Goal: Task Accomplishment & Management: Use online tool/utility

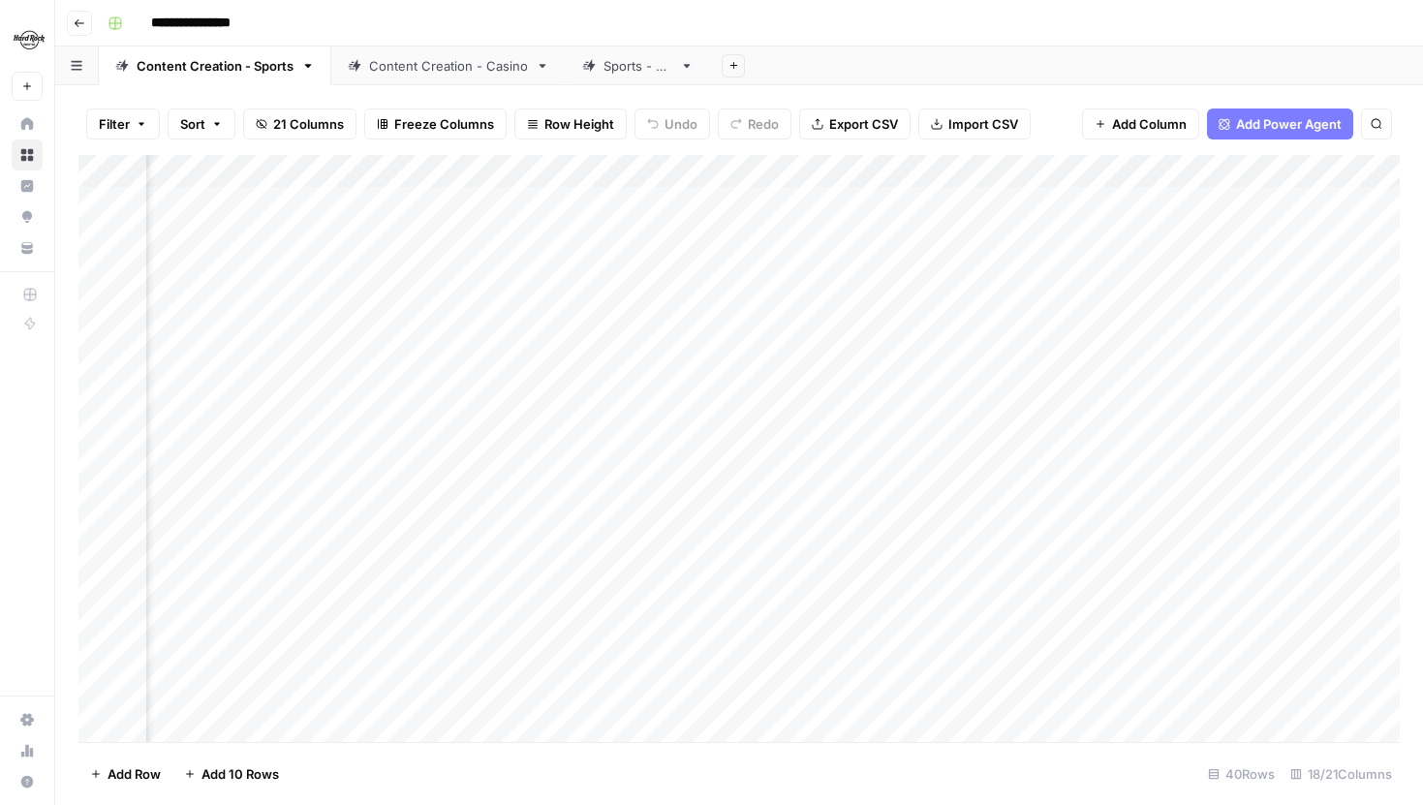
scroll to position [0, 193]
click at [506, 168] on div "Add Column" at bounding box center [738, 448] width 1321 height 587
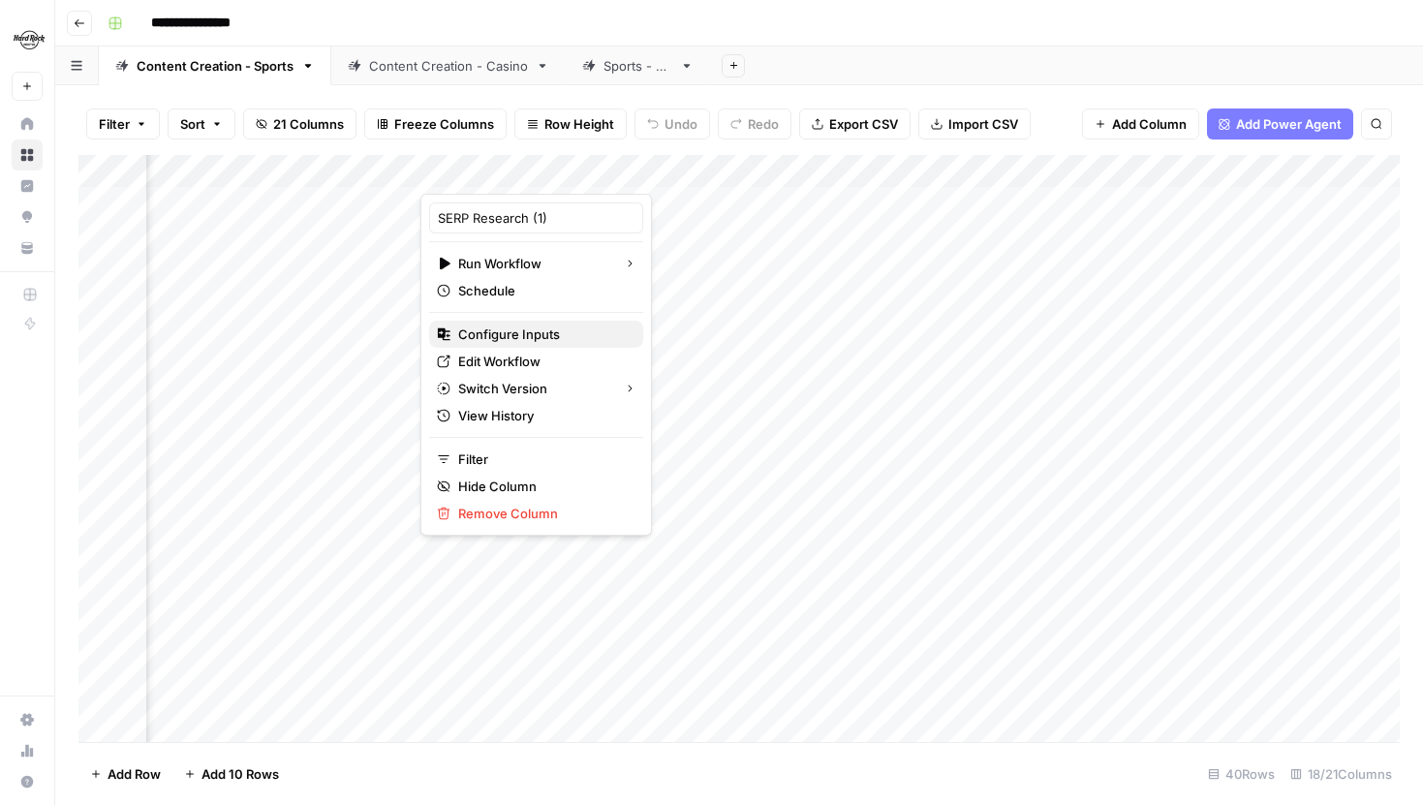
click at [529, 340] on span "Configure Inputs" at bounding box center [543, 333] width 170 height 19
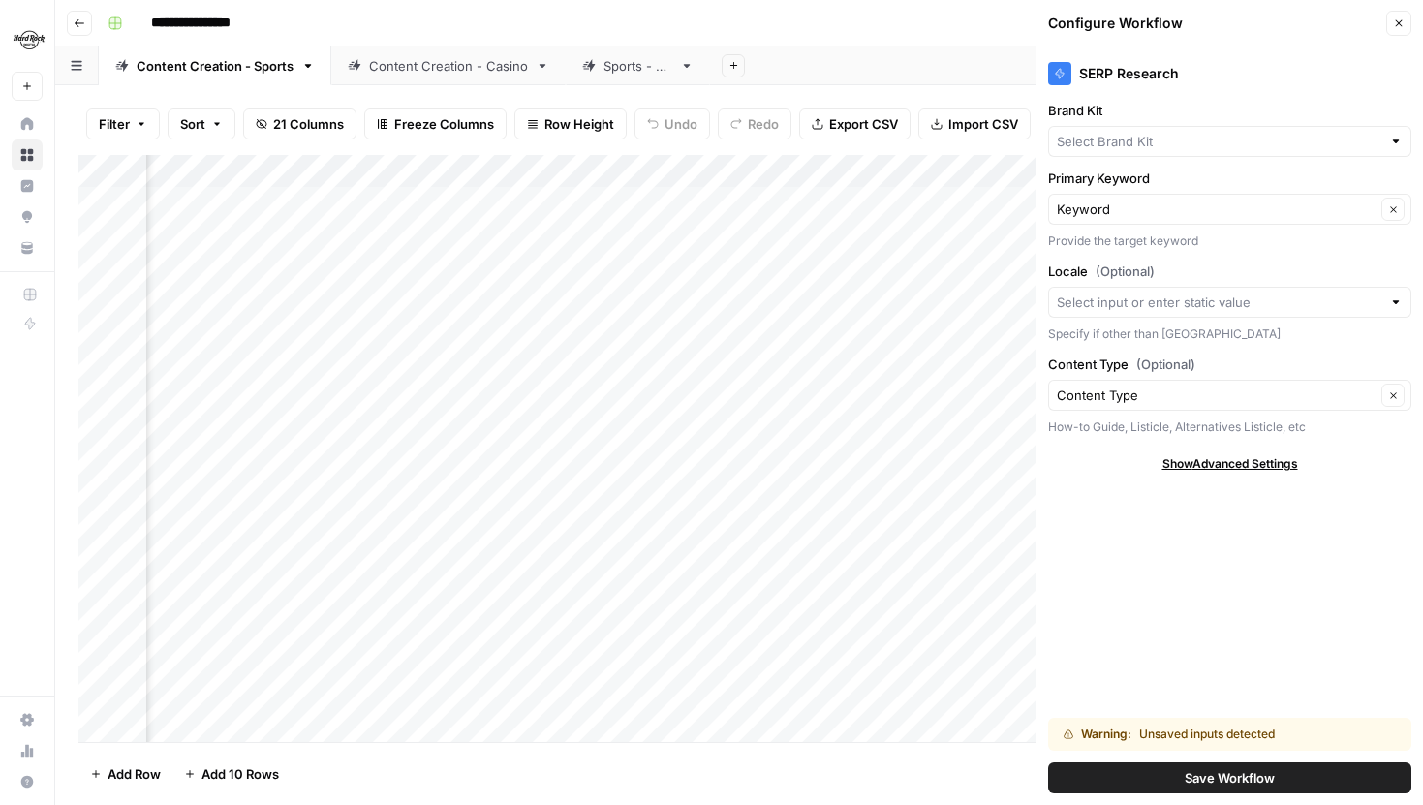
type input "Hard Rock Digital"
click at [1399, 15] on button "Close" at bounding box center [1398, 23] width 25 height 25
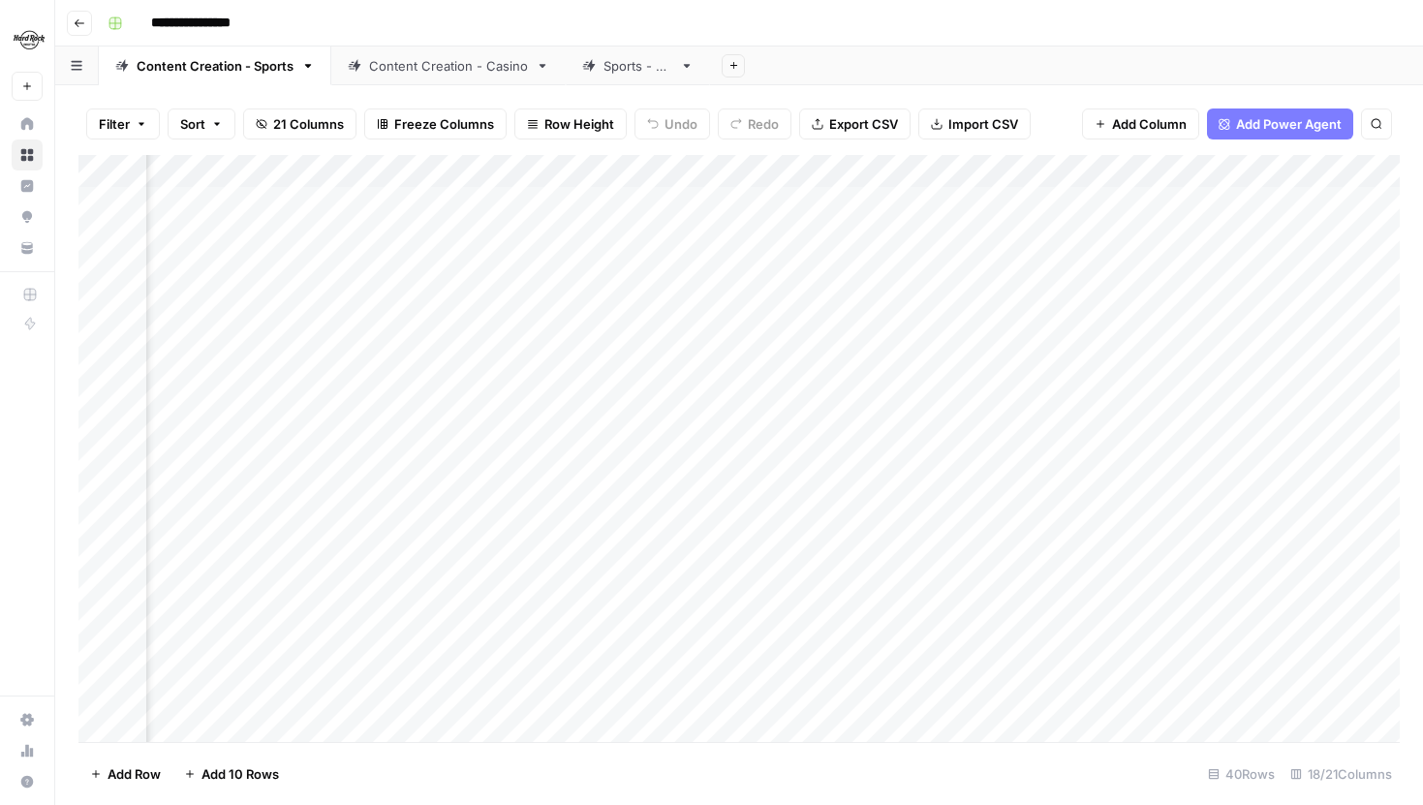
click at [1158, 164] on div "Add Column" at bounding box center [738, 448] width 1321 height 587
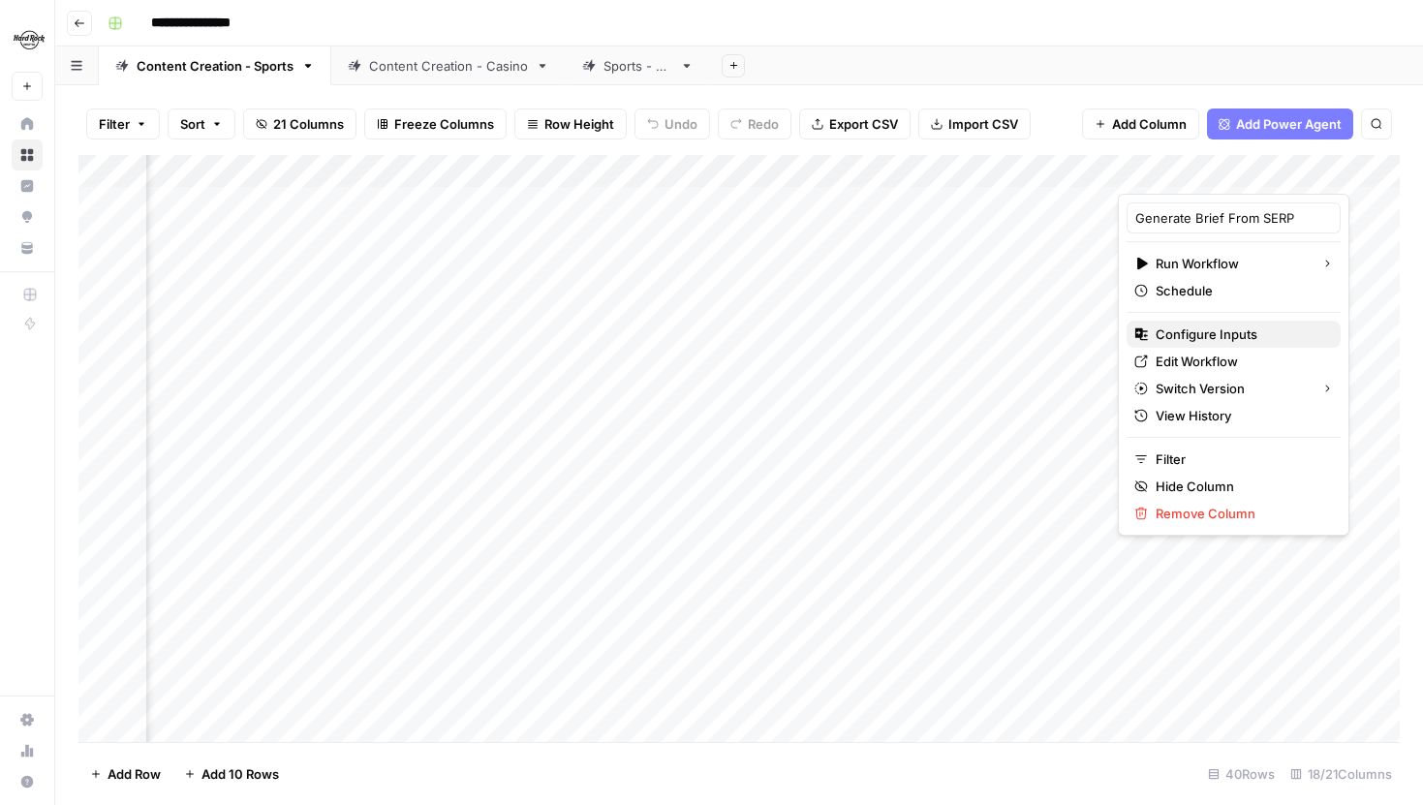
click at [1183, 325] on span "Configure Inputs" at bounding box center [1241, 333] width 170 height 19
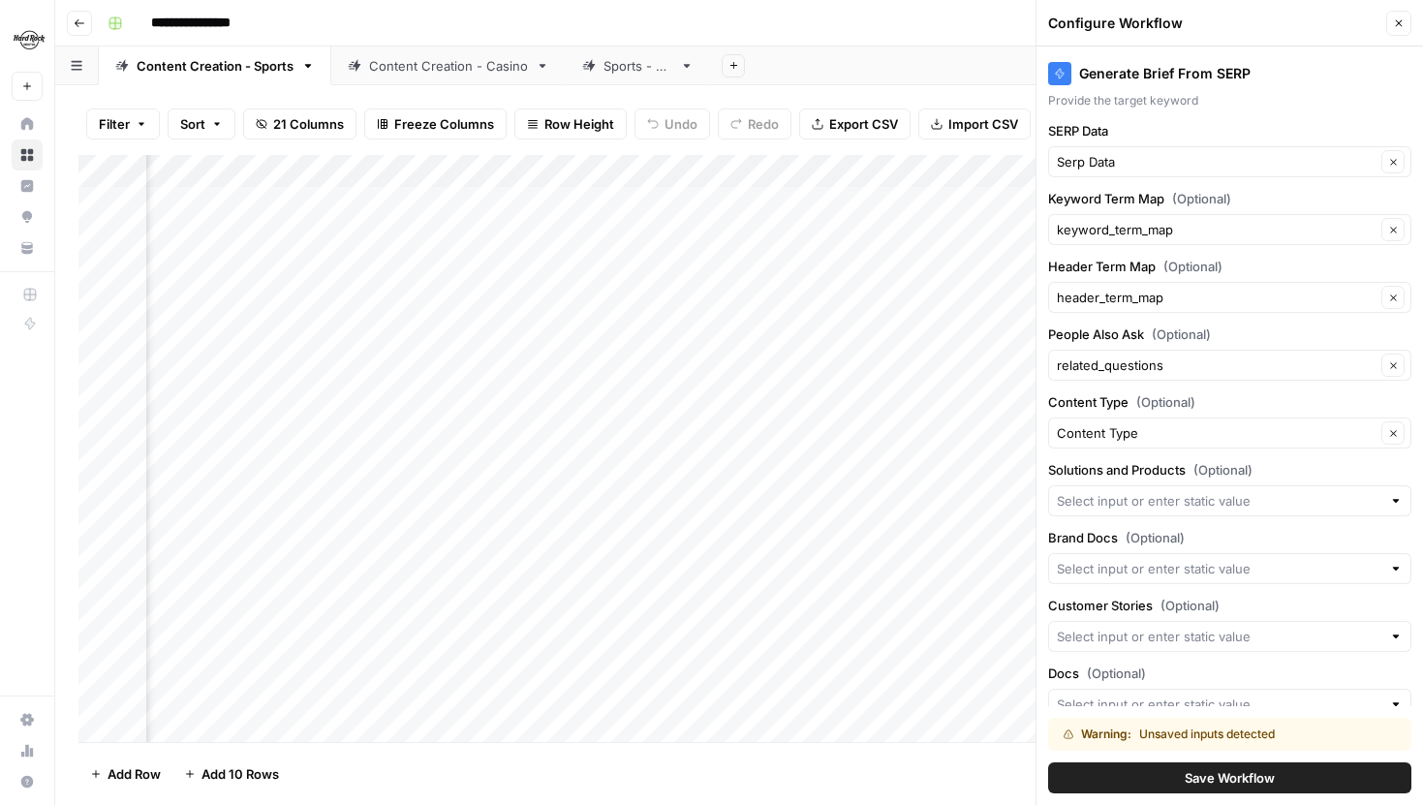
scroll to position [139, 0]
click at [1393, 18] on icon "button" at bounding box center [1399, 23] width 12 height 12
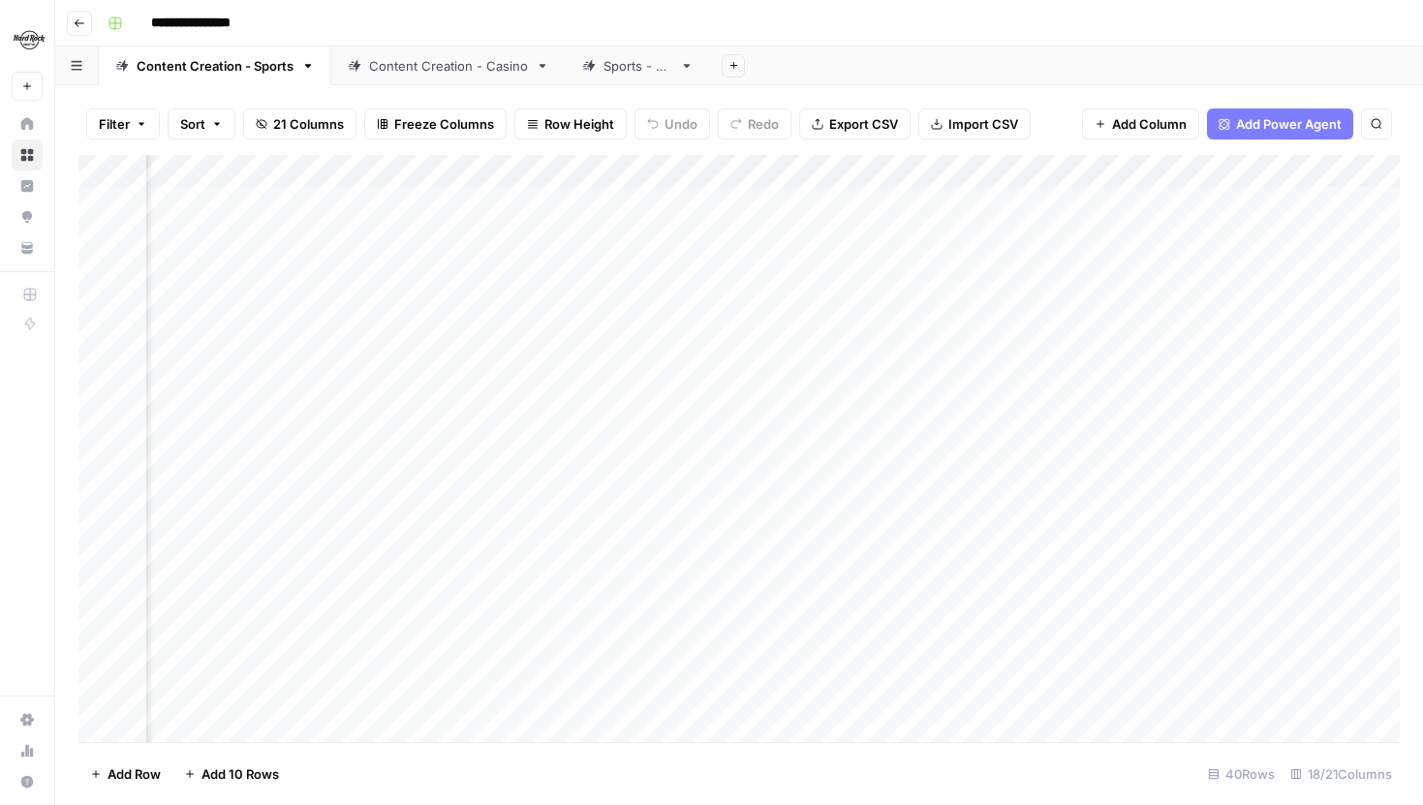
scroll to position [0, 472]
click at [969, 156] on div "Add Column" at bounding box center [738, 448] width 1321 height 587
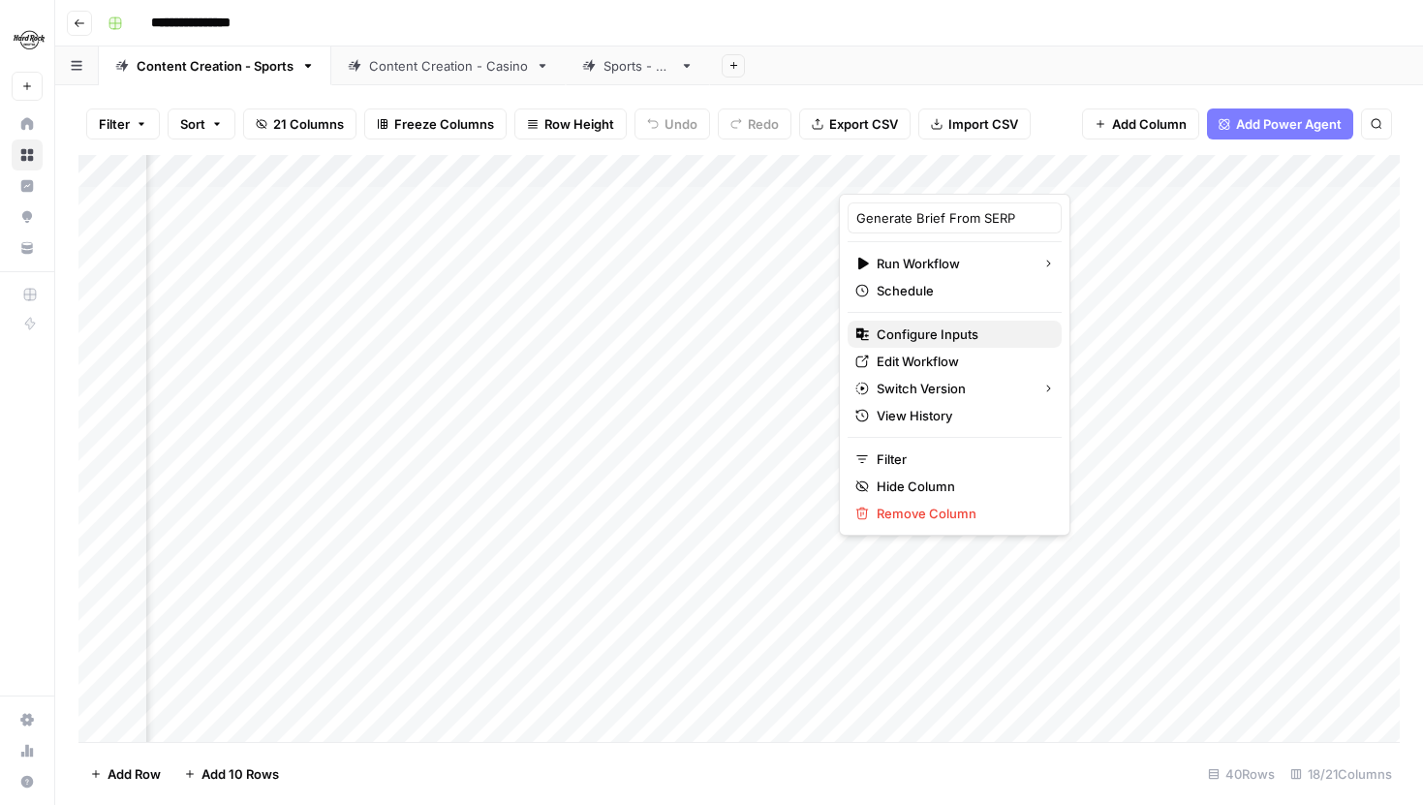
click at [920, 325] on span "Configure Inputs" at bounding box center [962, 333] width 170 height 19
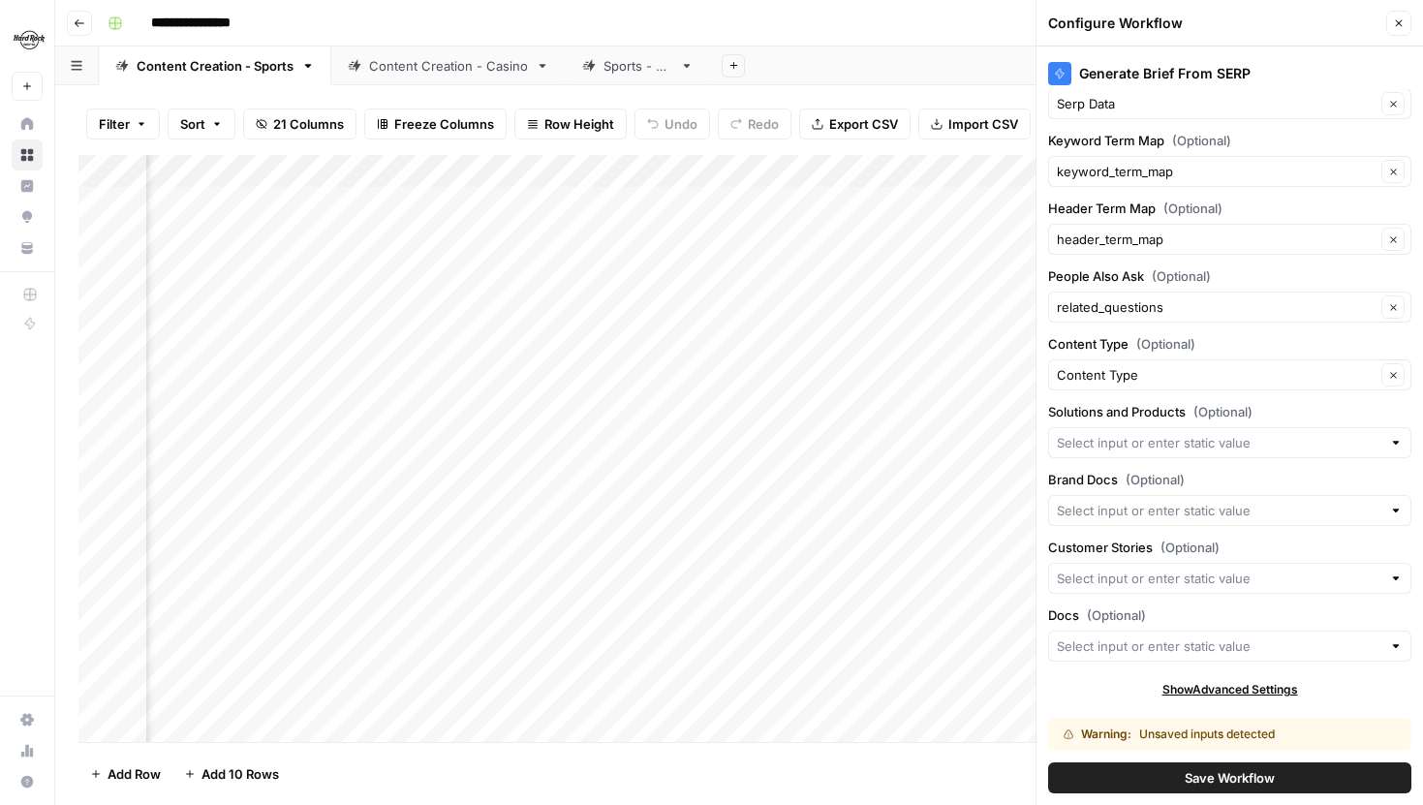
scroll to position [0, 423]
click at [1154, 777] on button "Save Workflow" at bounding box center [1229, 777] width 363 height 31
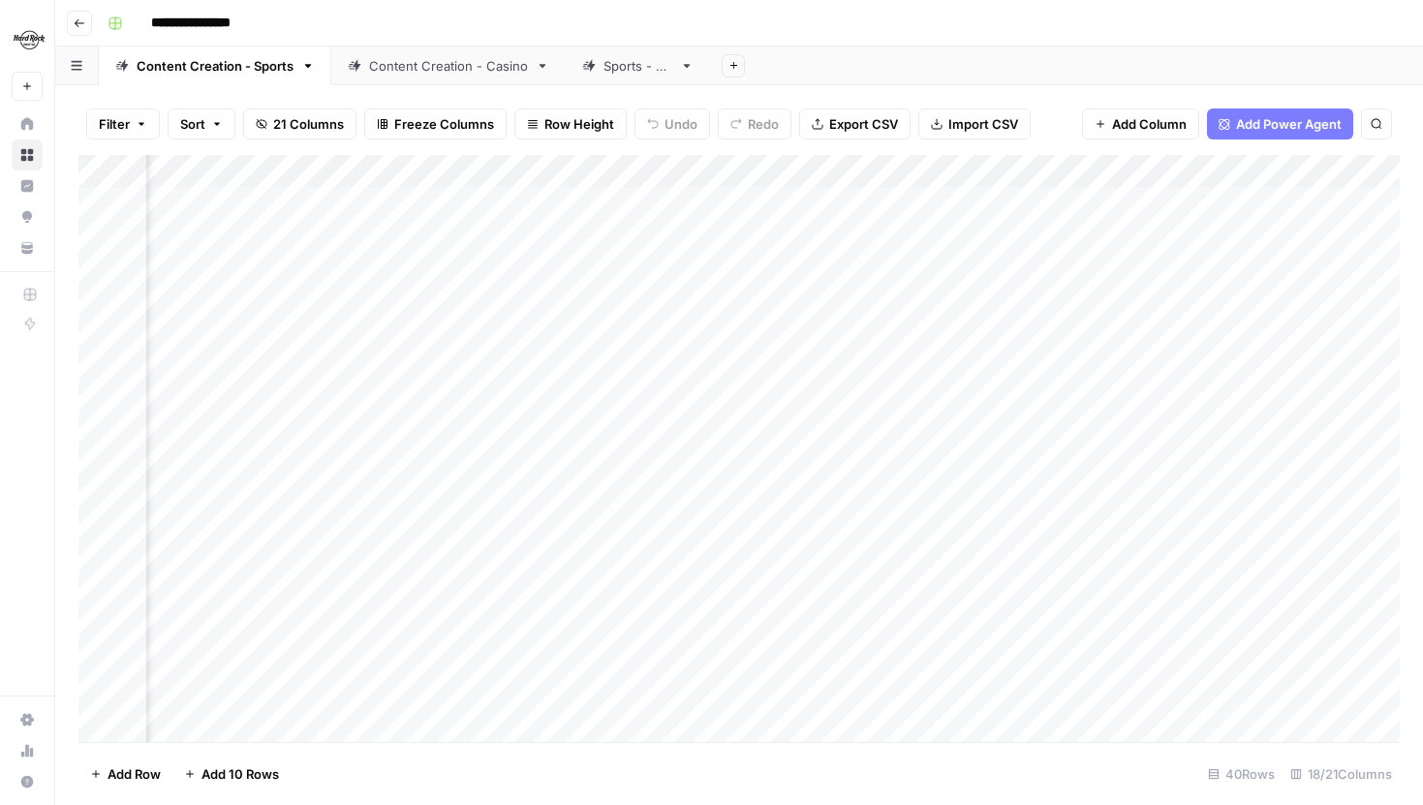
scroll to position [0, 1382]
click at [1216, 160] on div "Add Column" at bounding box center [738, 448] width 1321 height 587
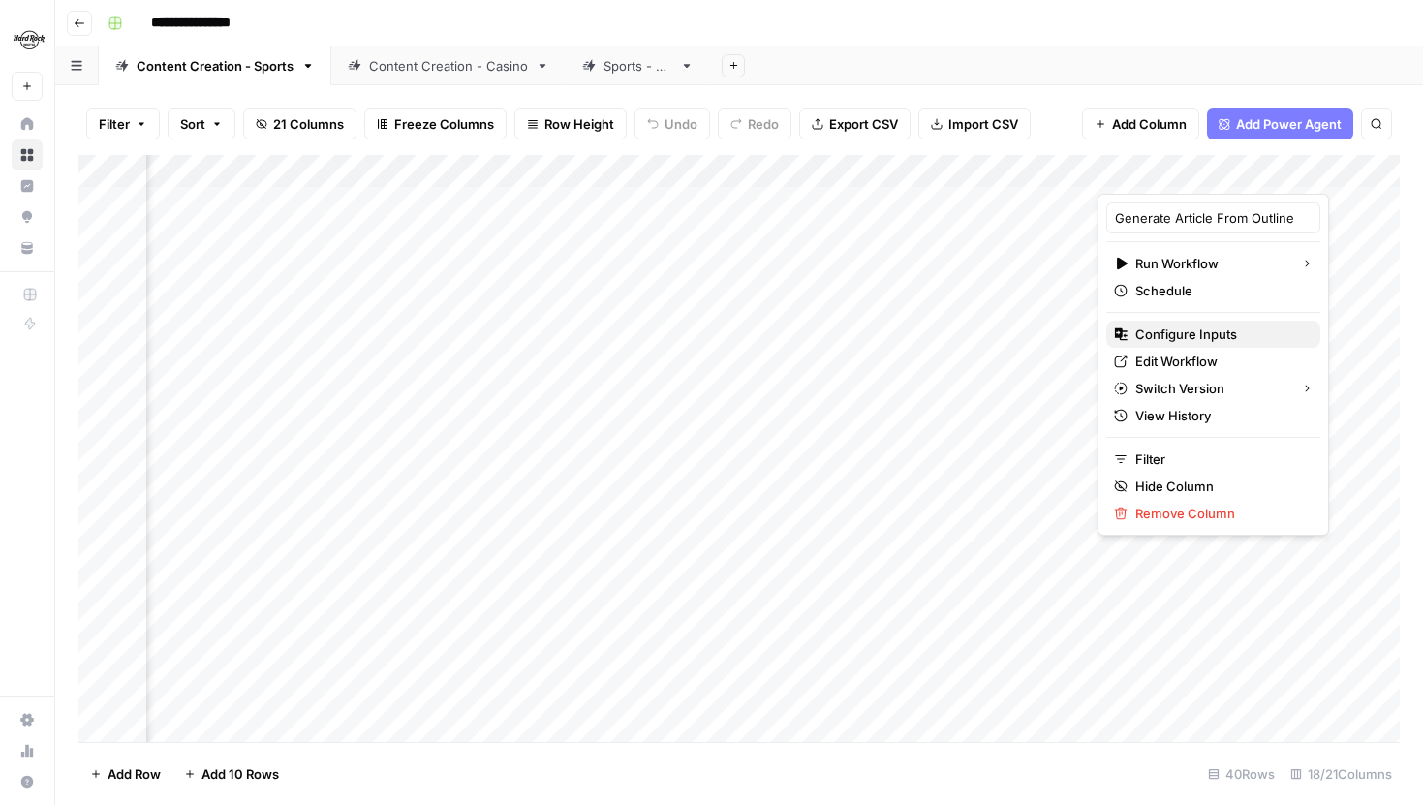
click at [1169, 323] on button "Configure Inputs" at bounding box center [1213, 334] width 214 height 27
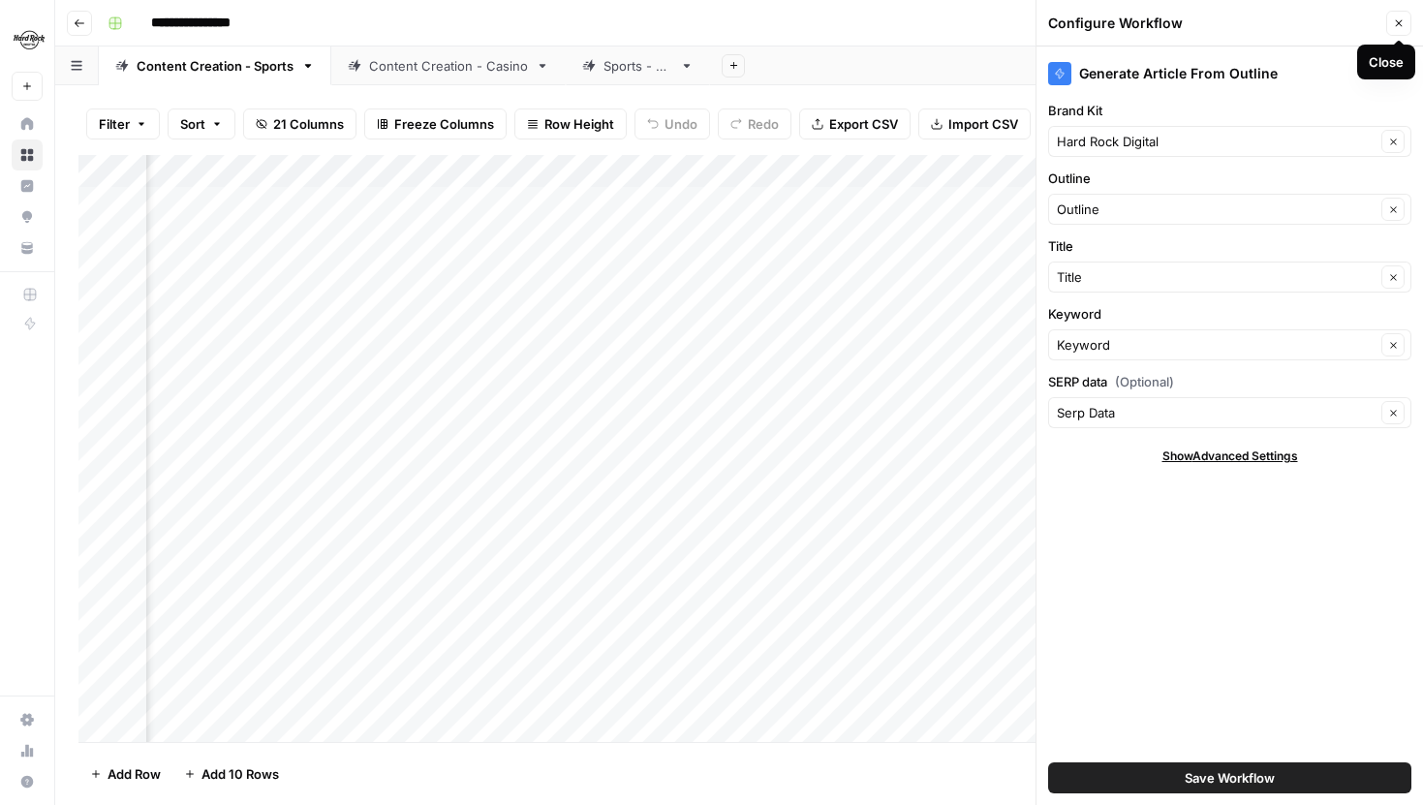
click at [1400, 19] on icon "button" at bounding box center [1399, 23] width 12 height 12
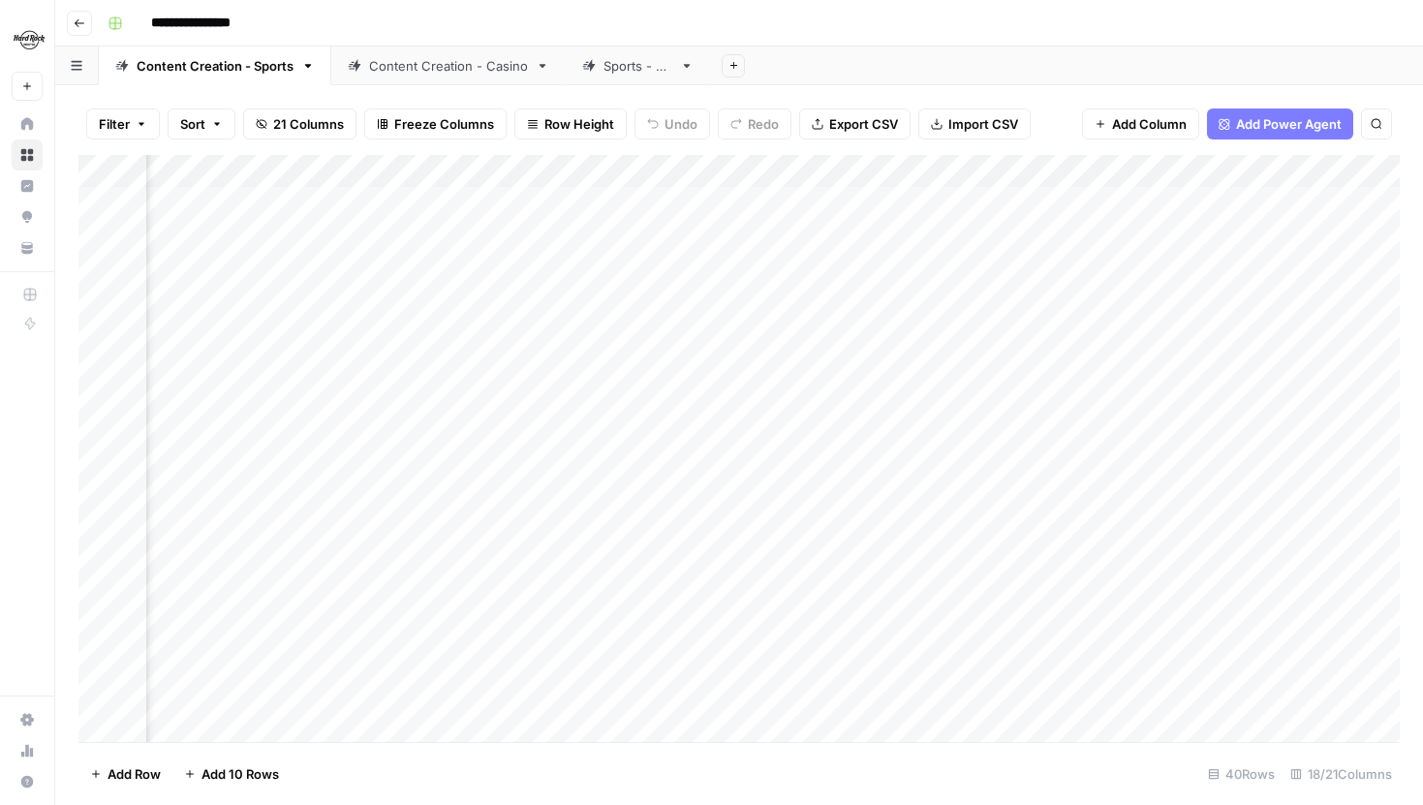
scroll to position [0, 1942]
click at [633, 71] on div "Sports - QA" at bounding box center [637, 65] width 69 height 19
click at [962, 161] on div "Add Column" at bounding box center [738, 269] width 1321 height 229
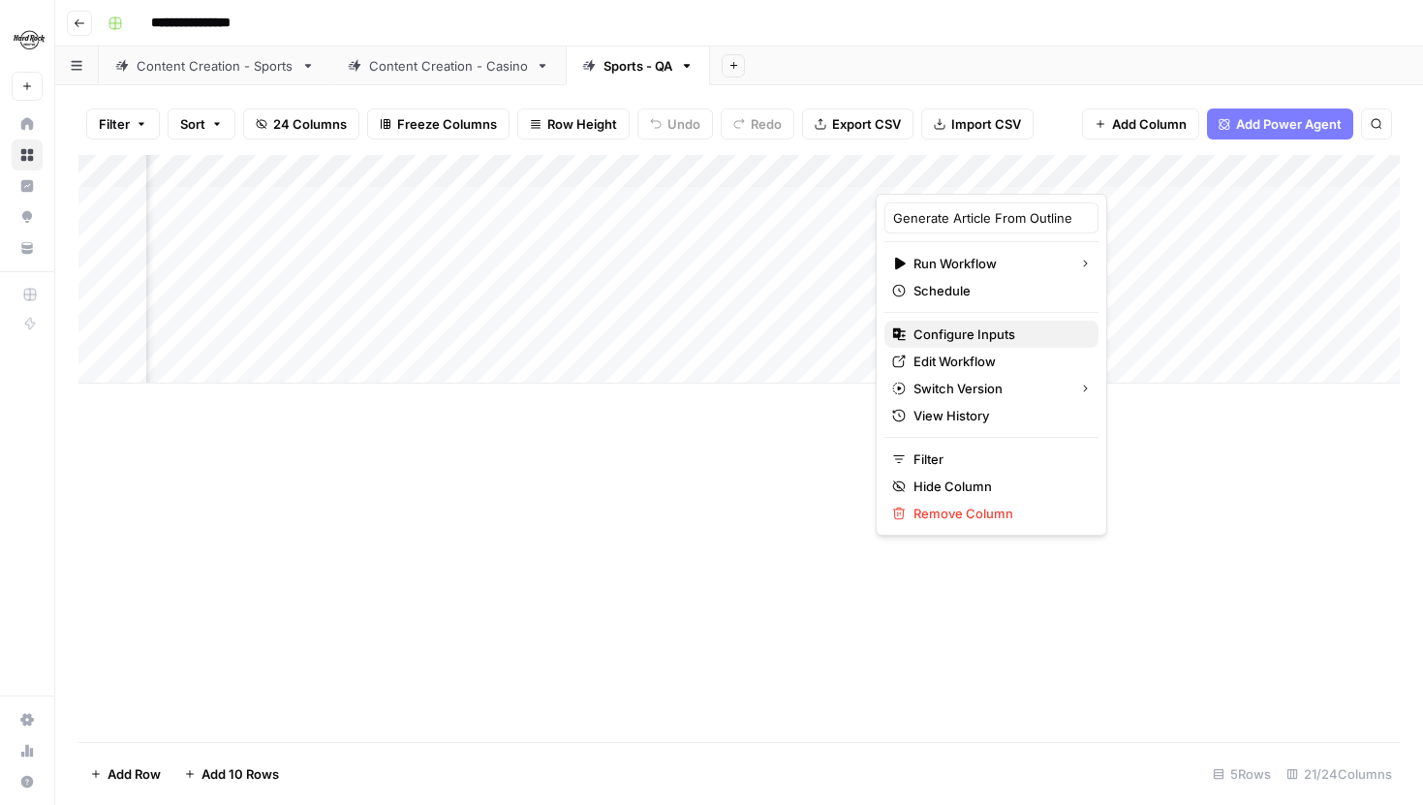
click at [964, 338] on span "Configure Inputs" at bounding box center [998, 333] width 170 height 19
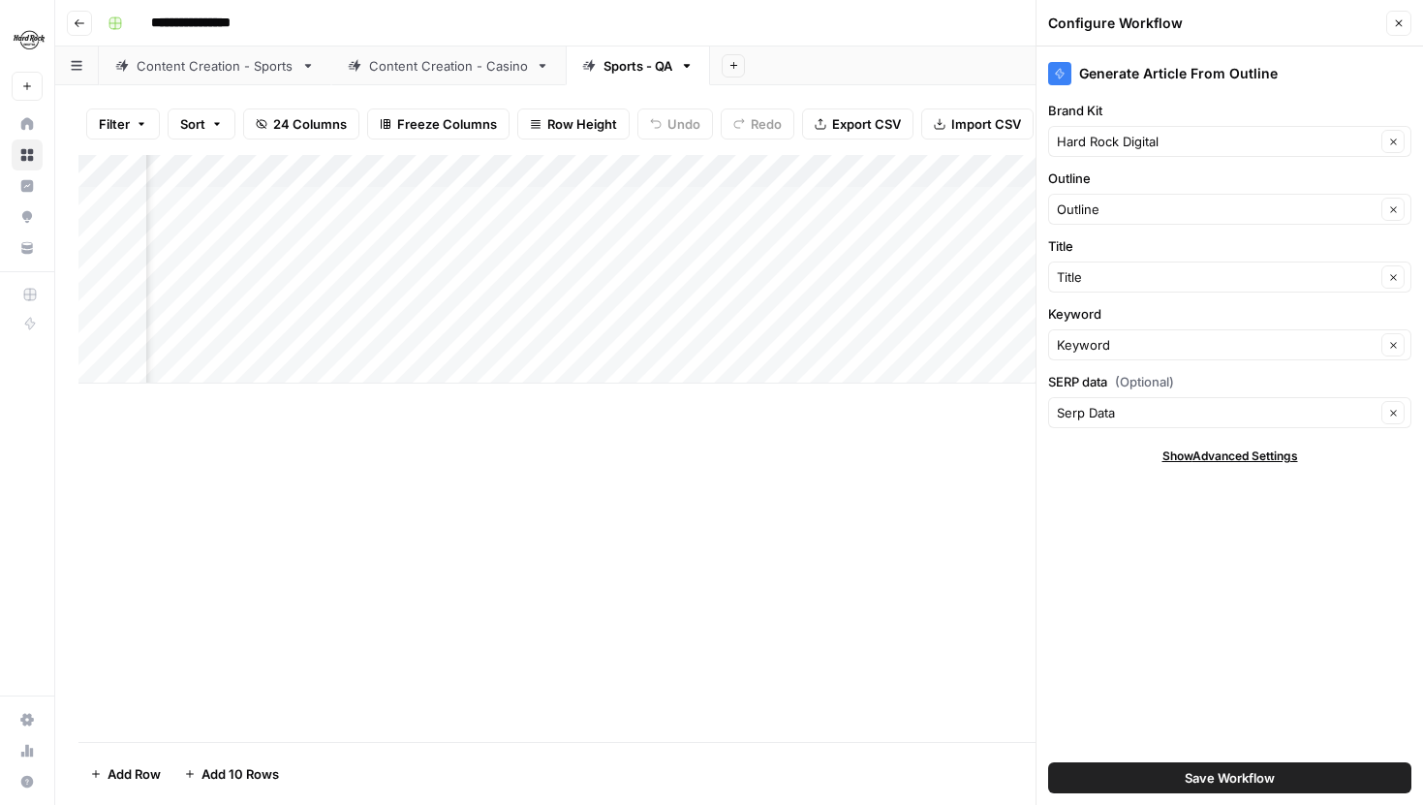
click at [1402, 29] on button "Close" at bounding box center [1398, 23] width 25 height 25
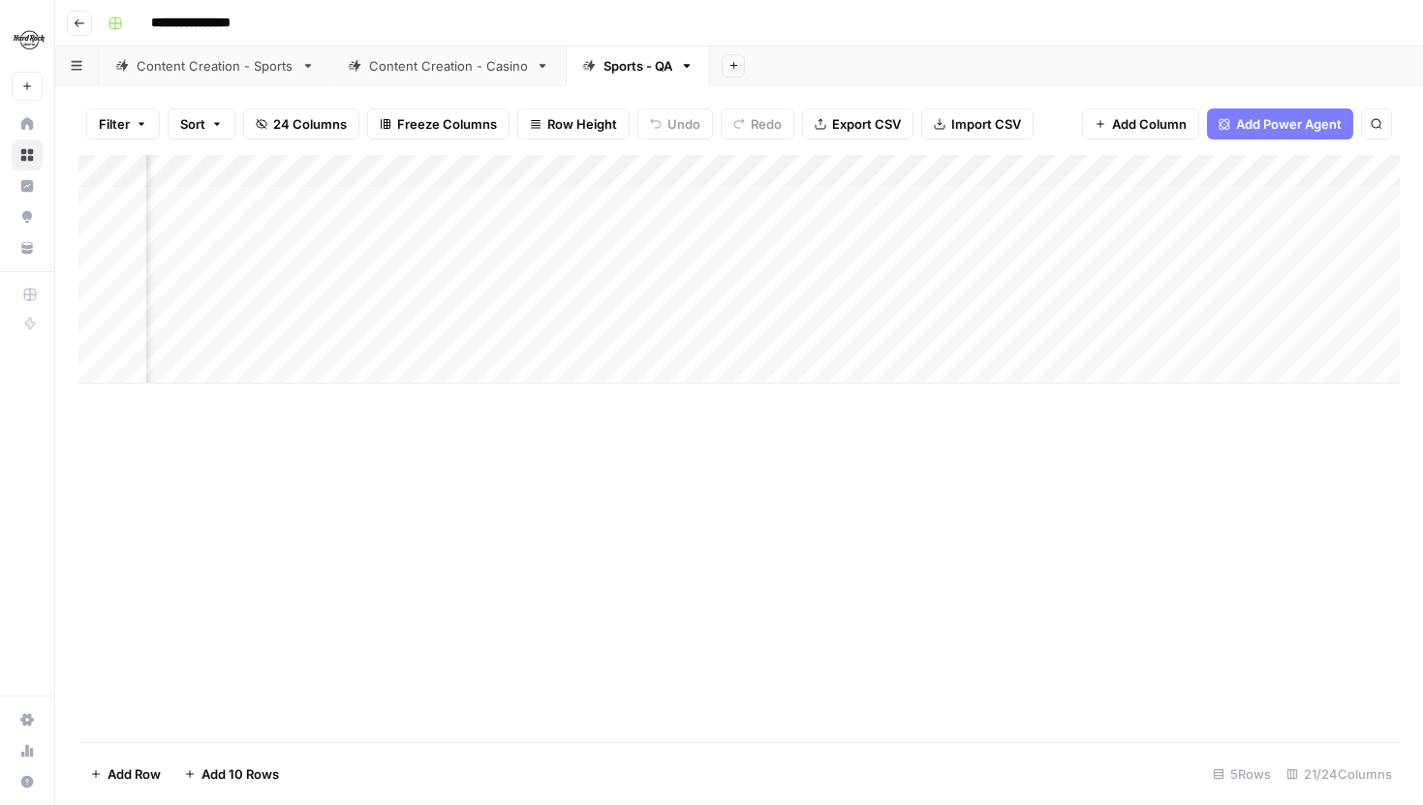
click at [1054, 170] on div "Add Column" at bounding box center [738, 269] width 1321 height 229
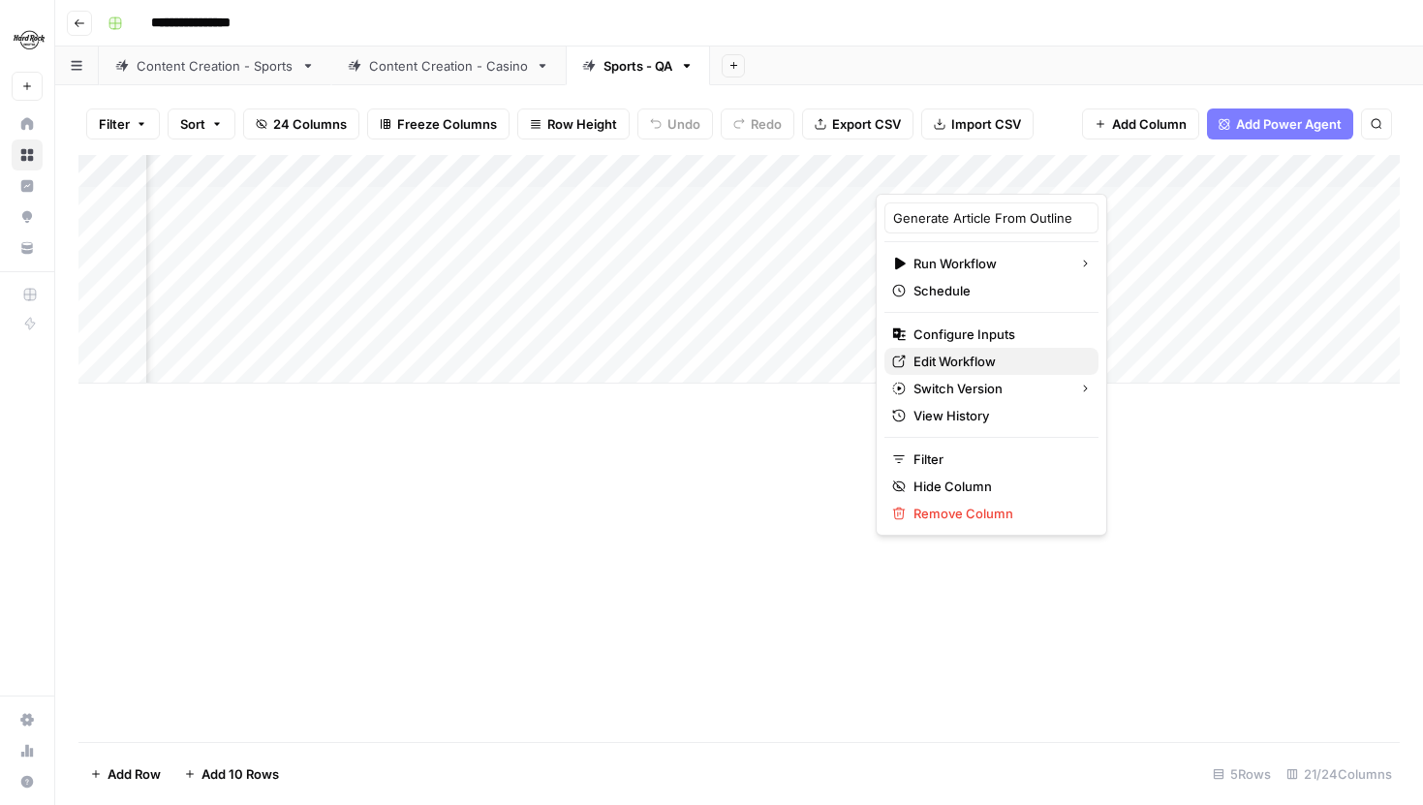
click at [991, 359] on span "Edit Workflow" at bounding box center [998, 361] width 170 height 19
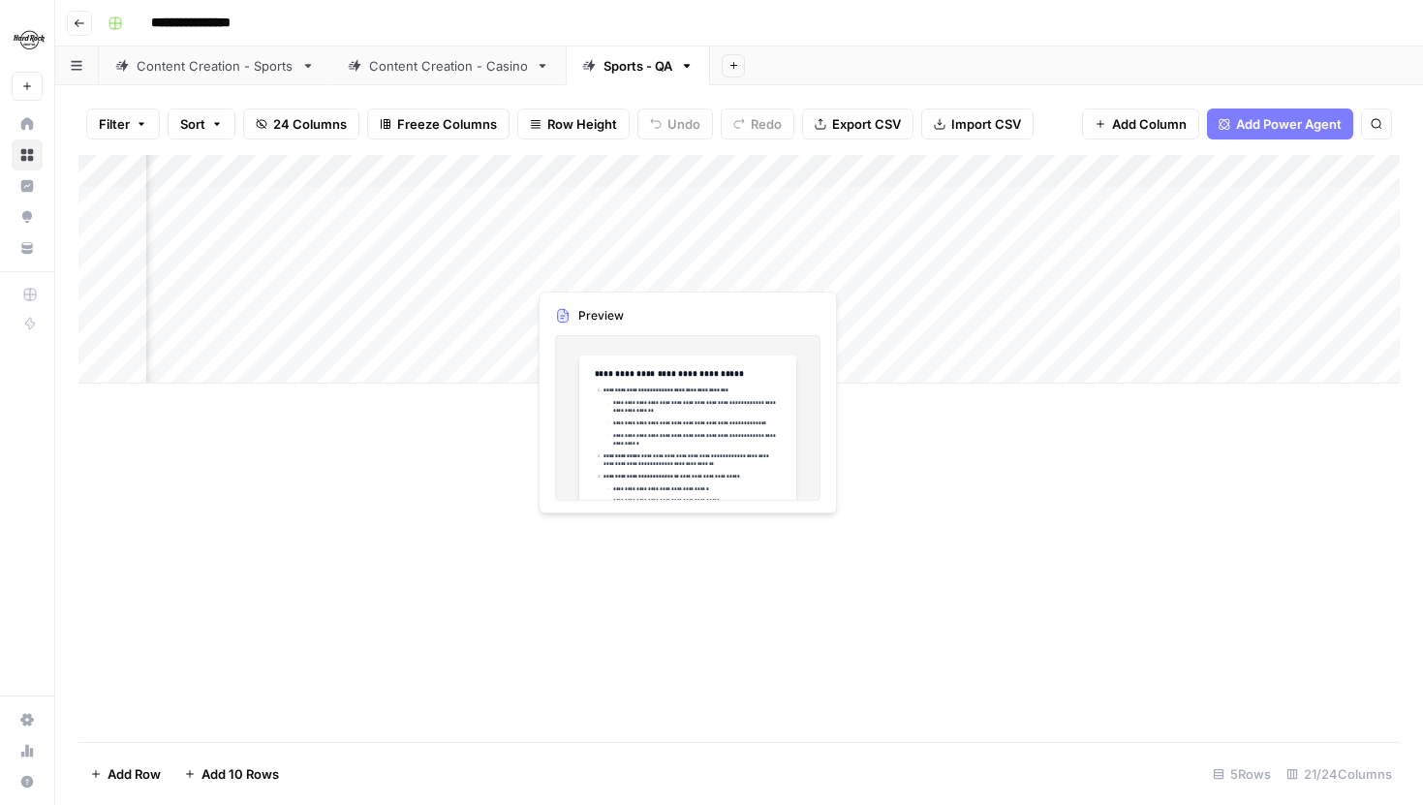
scroll to position [0, 1931]
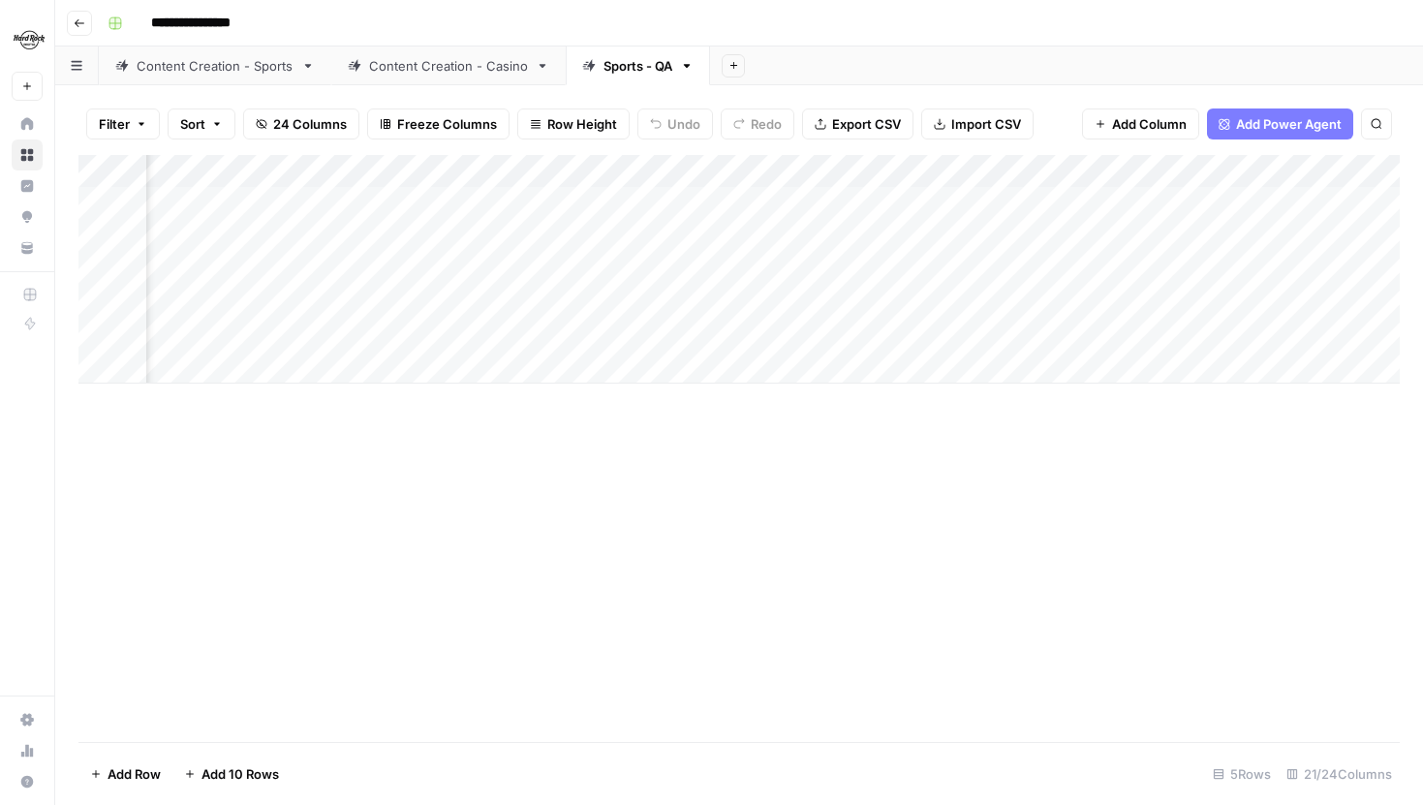
click at [161, 67] on div "Content Creation - Sports" at bounding box center [215, 65] width 157 height 19
click at [1009, 161] on div "Add Column" at bounding box center [738, 448] width 1321 height 587
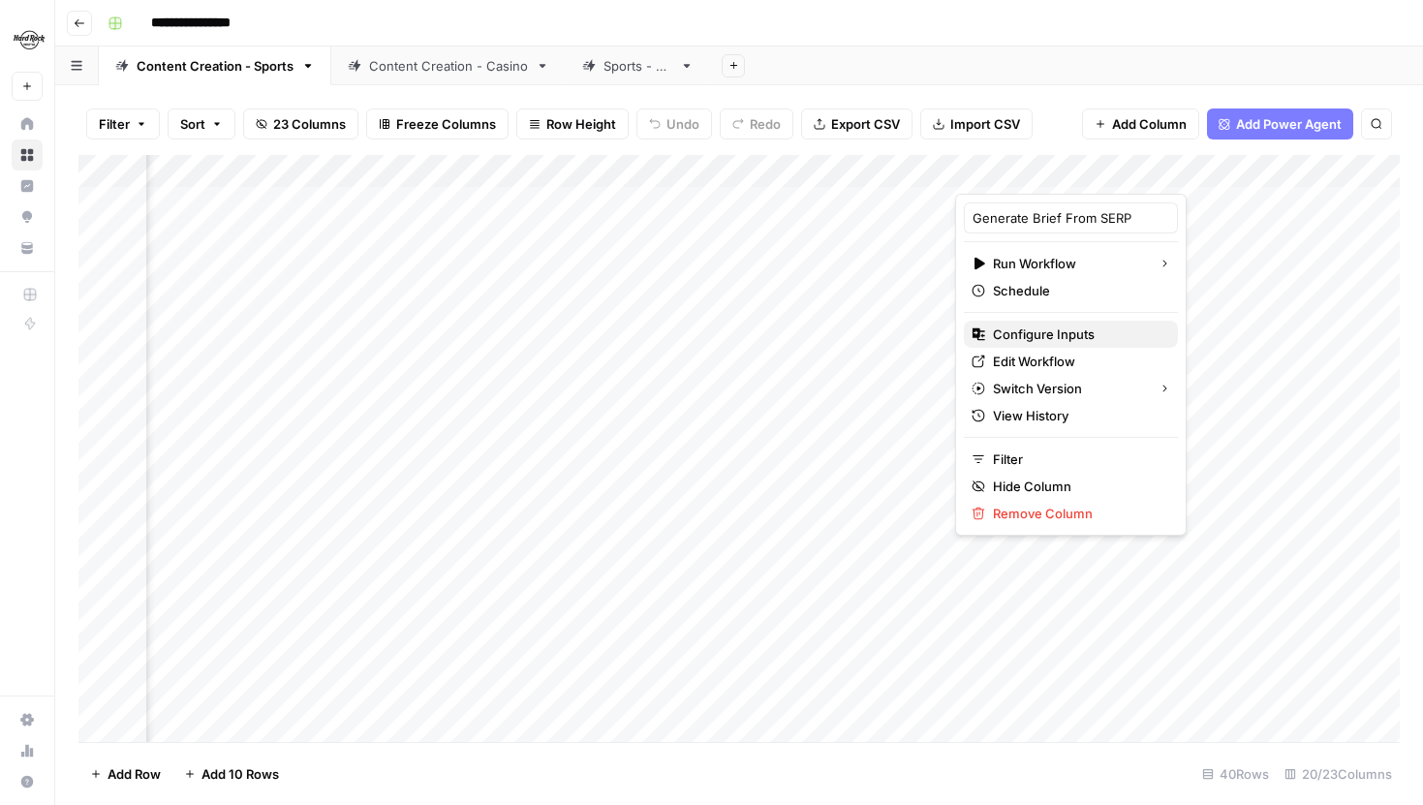
click at [1055, 339] on span "Configure Inputs" at bounding box center [1078, 333] width 170 height 19
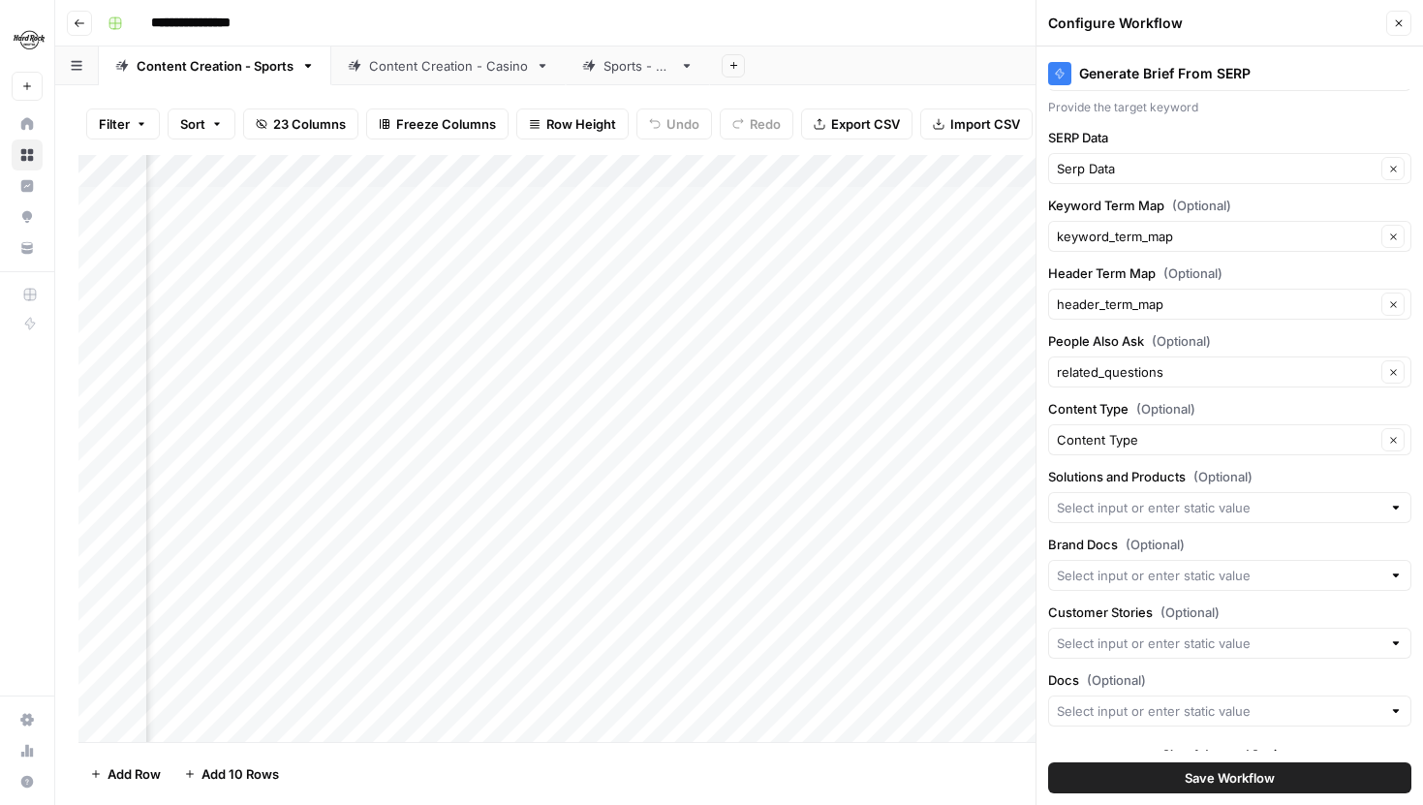
scroll to position [154, 0]
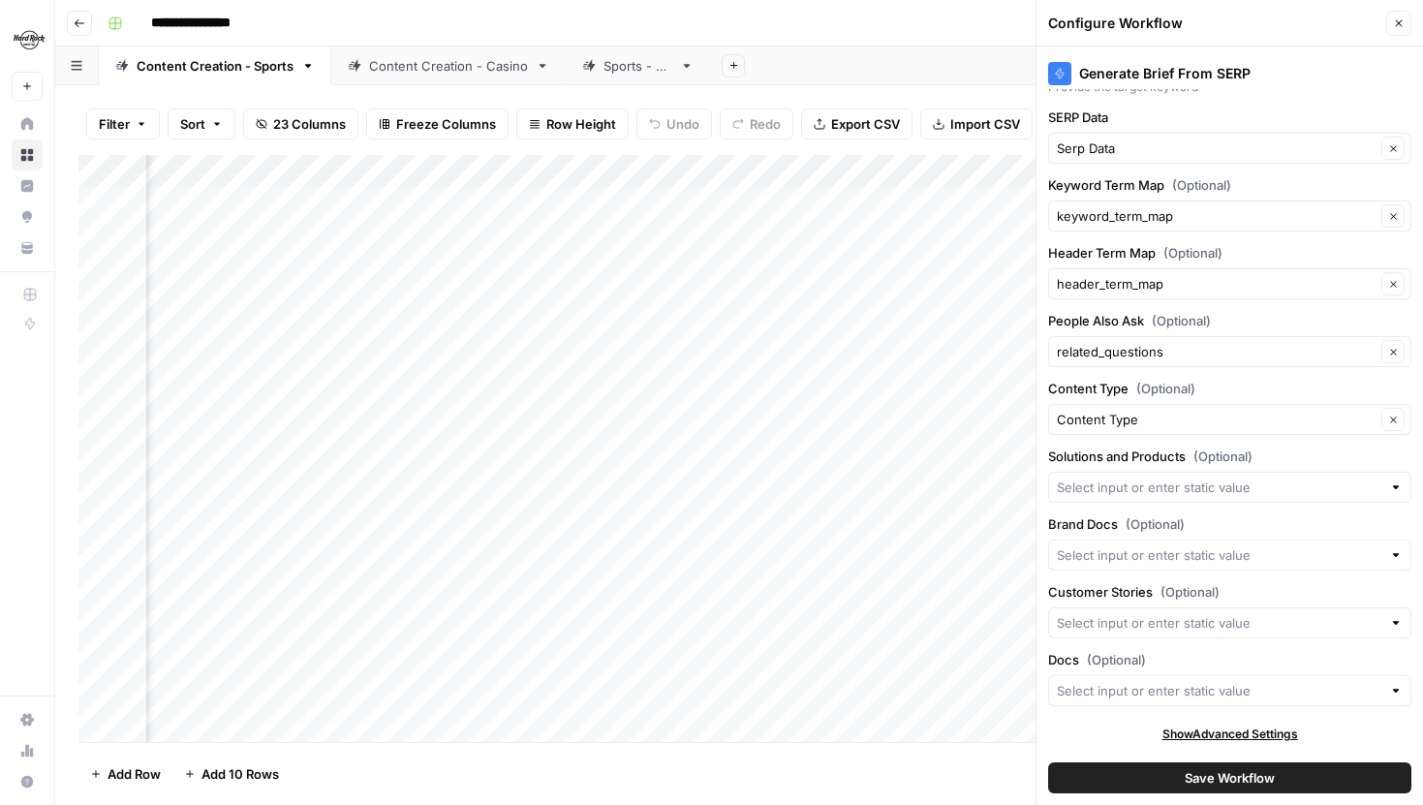
click at [1398, 29] on button "Close" at bounding box center [1398, 23] width 25 height 25
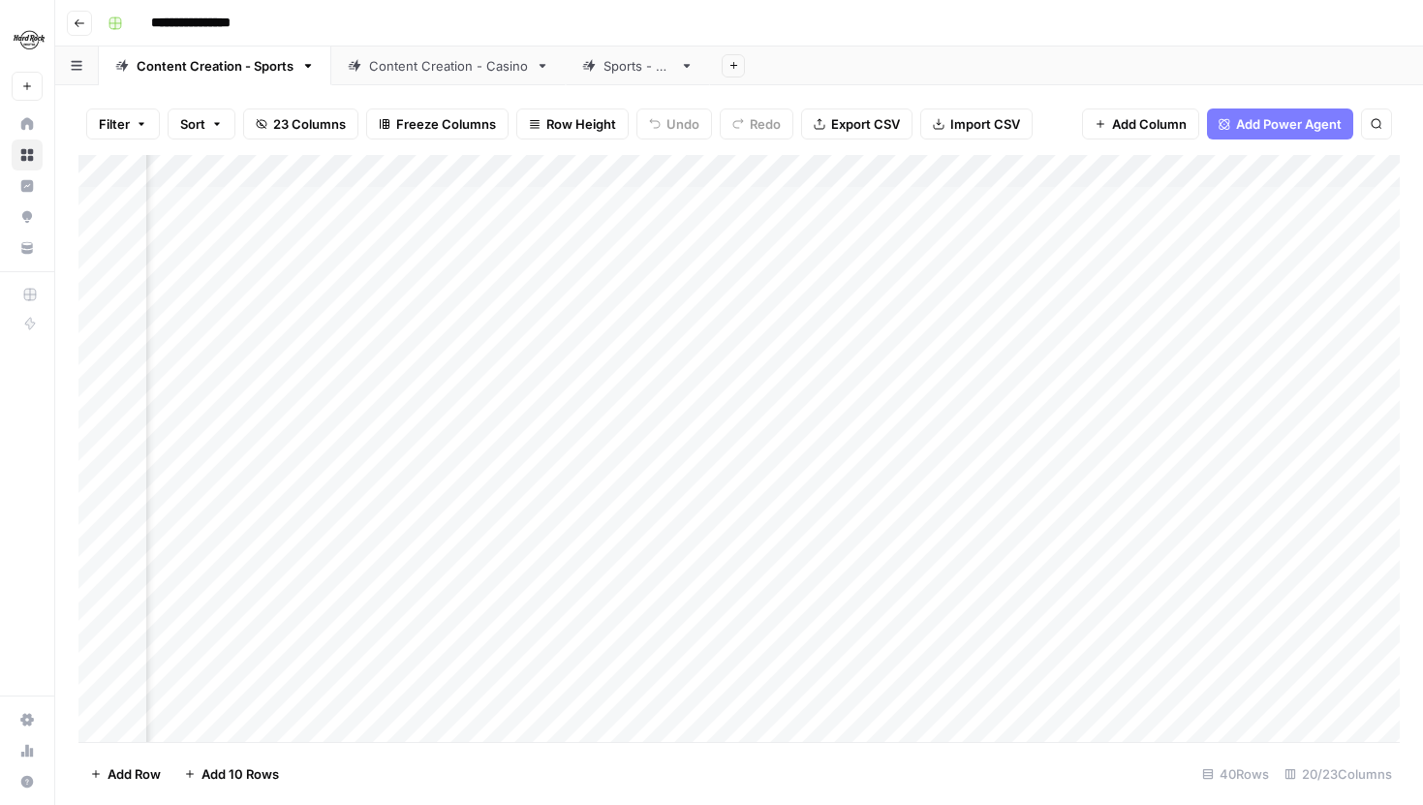
scroll to position [0, 1547]
click at [1173, 171] on div "Add Column" at bounding box center [738, 448] width 1321 height 587
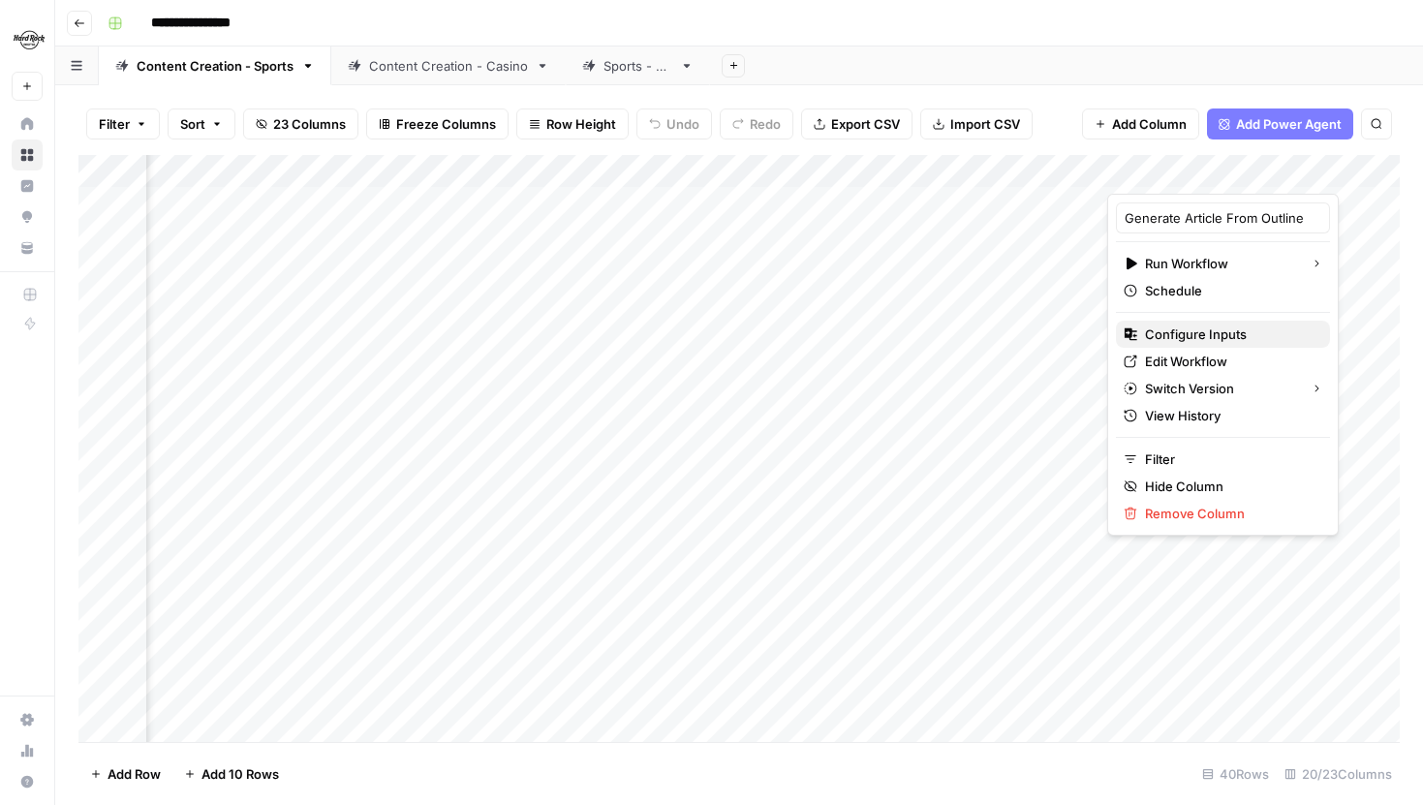
click at [1198, 329] on span "Configure Inputs" at bounding box center [1230, 333] width 170 height 19
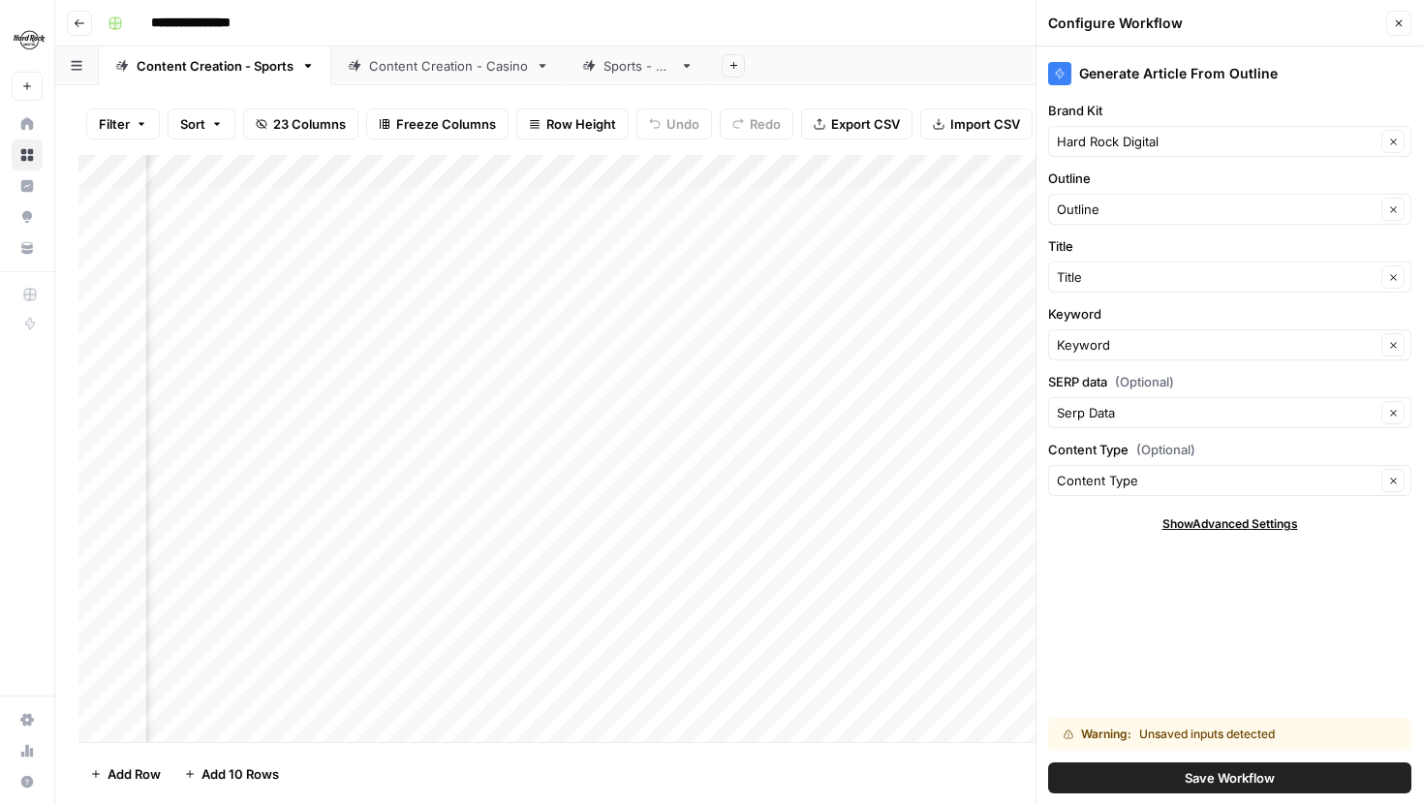
click at [1181, 765] on button "Save Workflow" at bounding box center [1229, 777] width 363 height 31
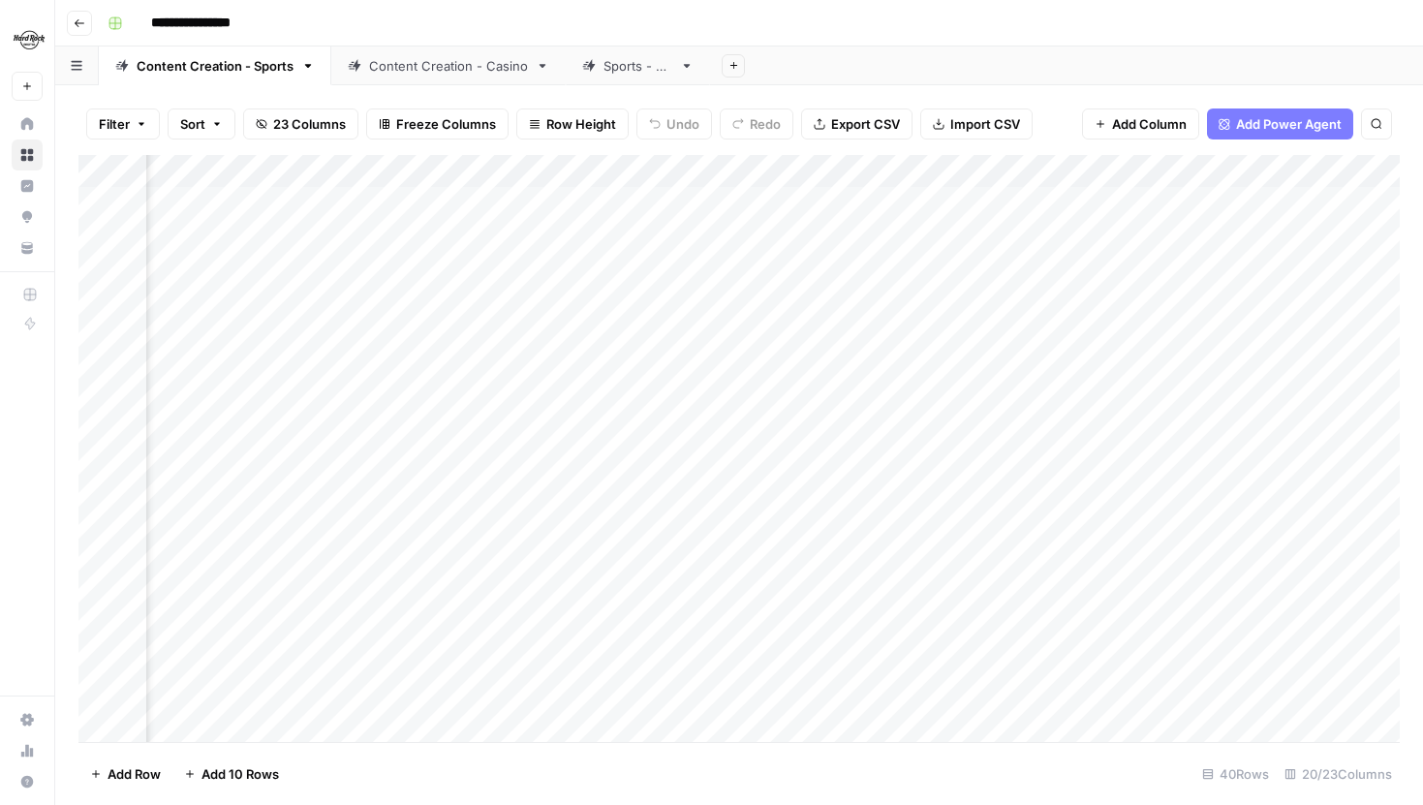
click at [1246, 163] on div "Add Column" at bounding box center [738, 448] width 1321 height 587
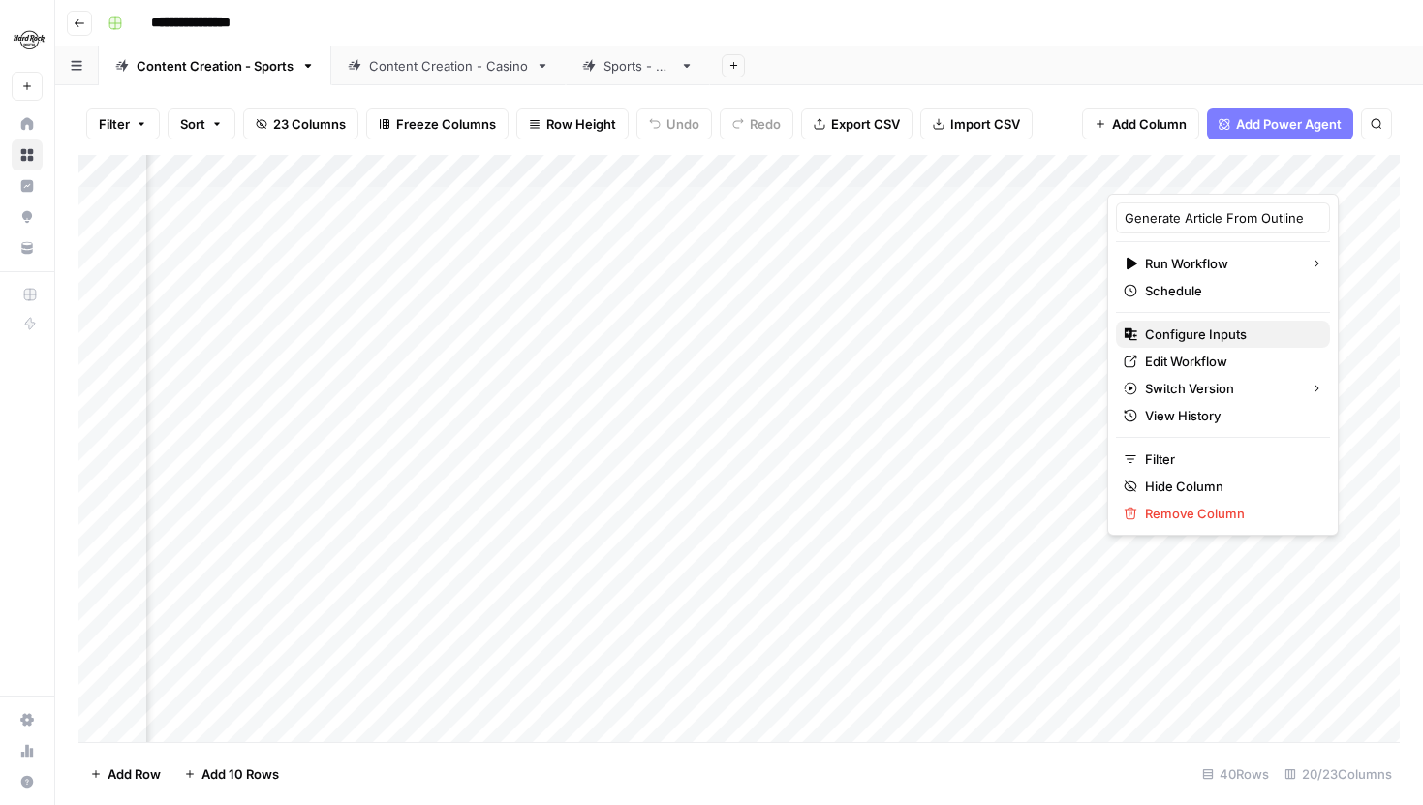
click at [1196, 327] on span "Configure Inputs" at bounding box center [1230, 333] width 170 height 19
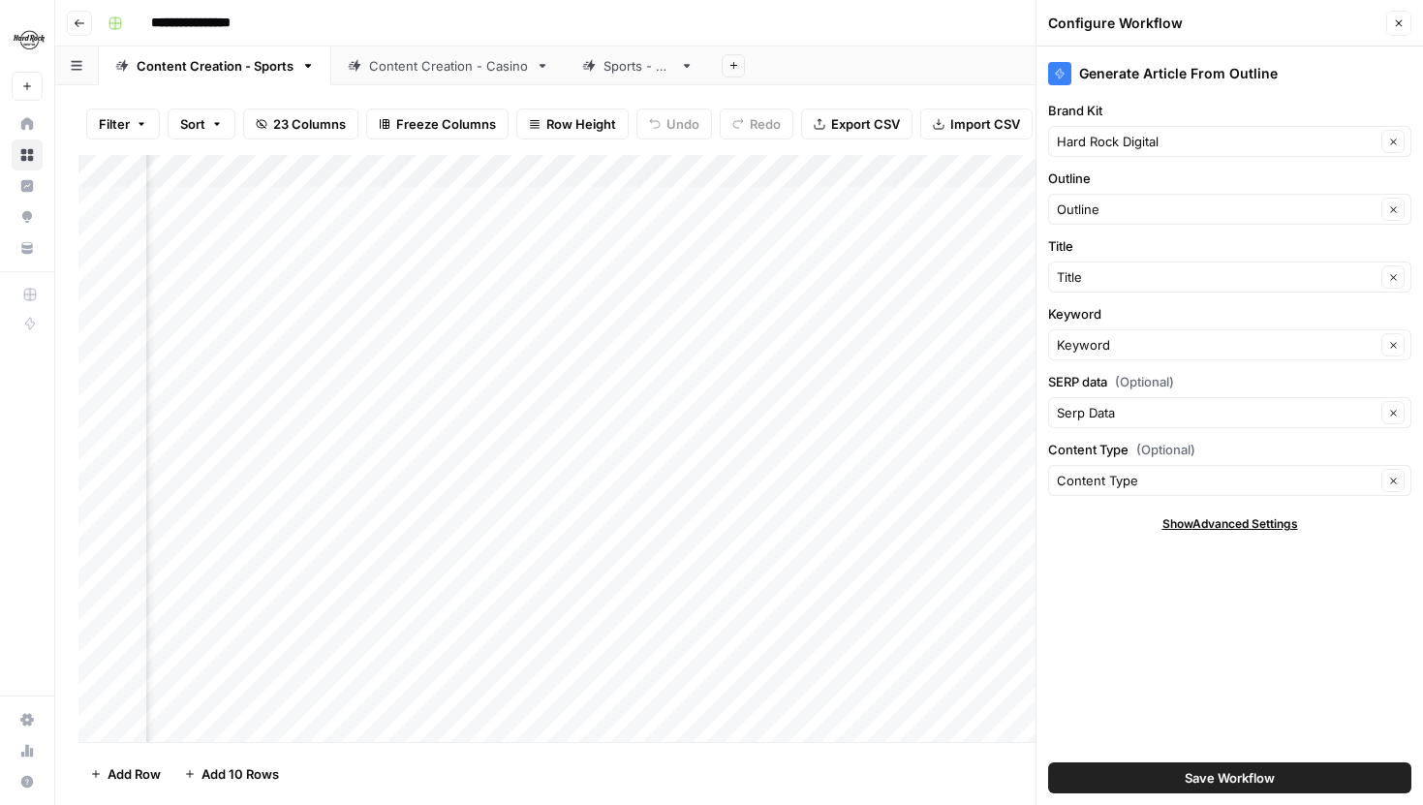
click at [1402, 14] on button "Close" at bounding box center [1398, 23] width 25 height 25
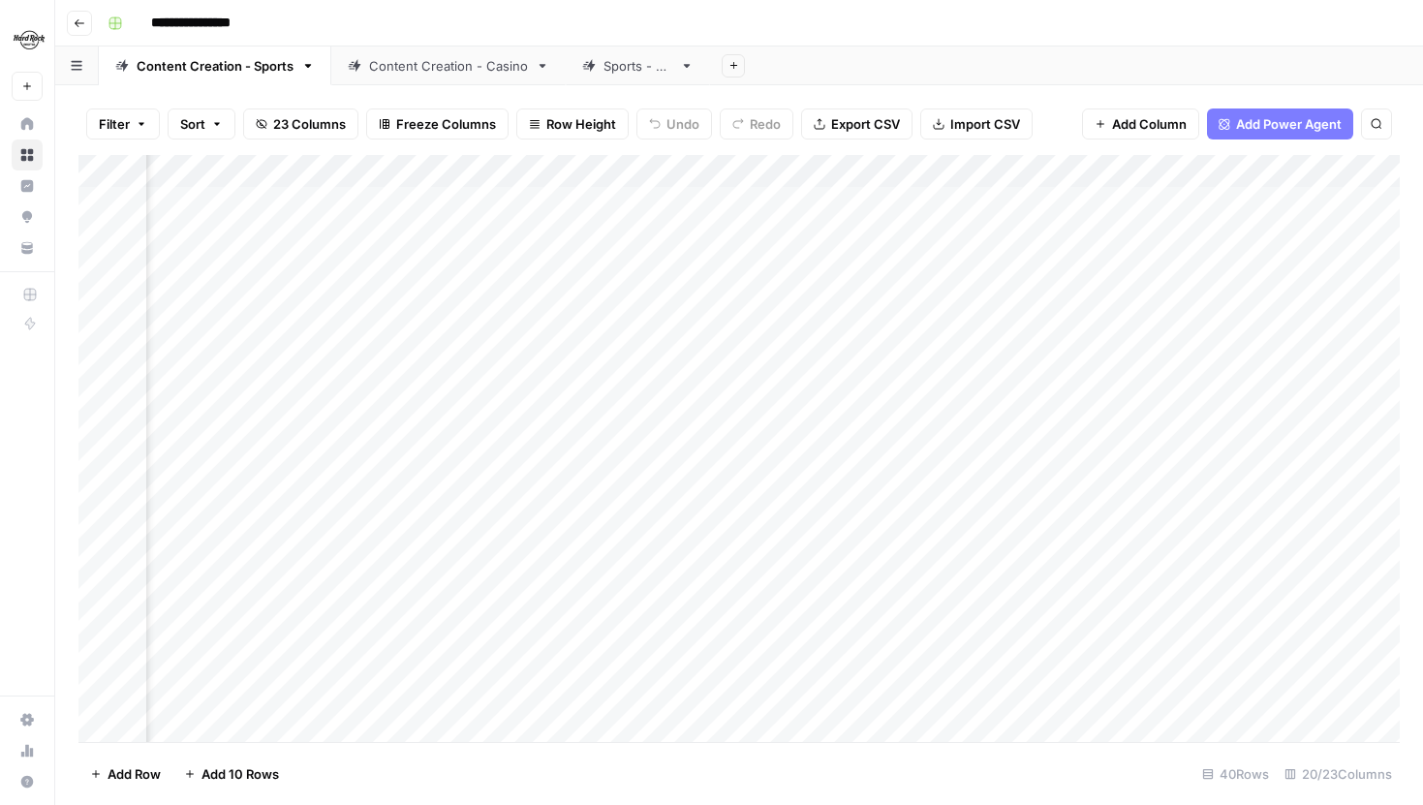
scroll to position [0, 1835]
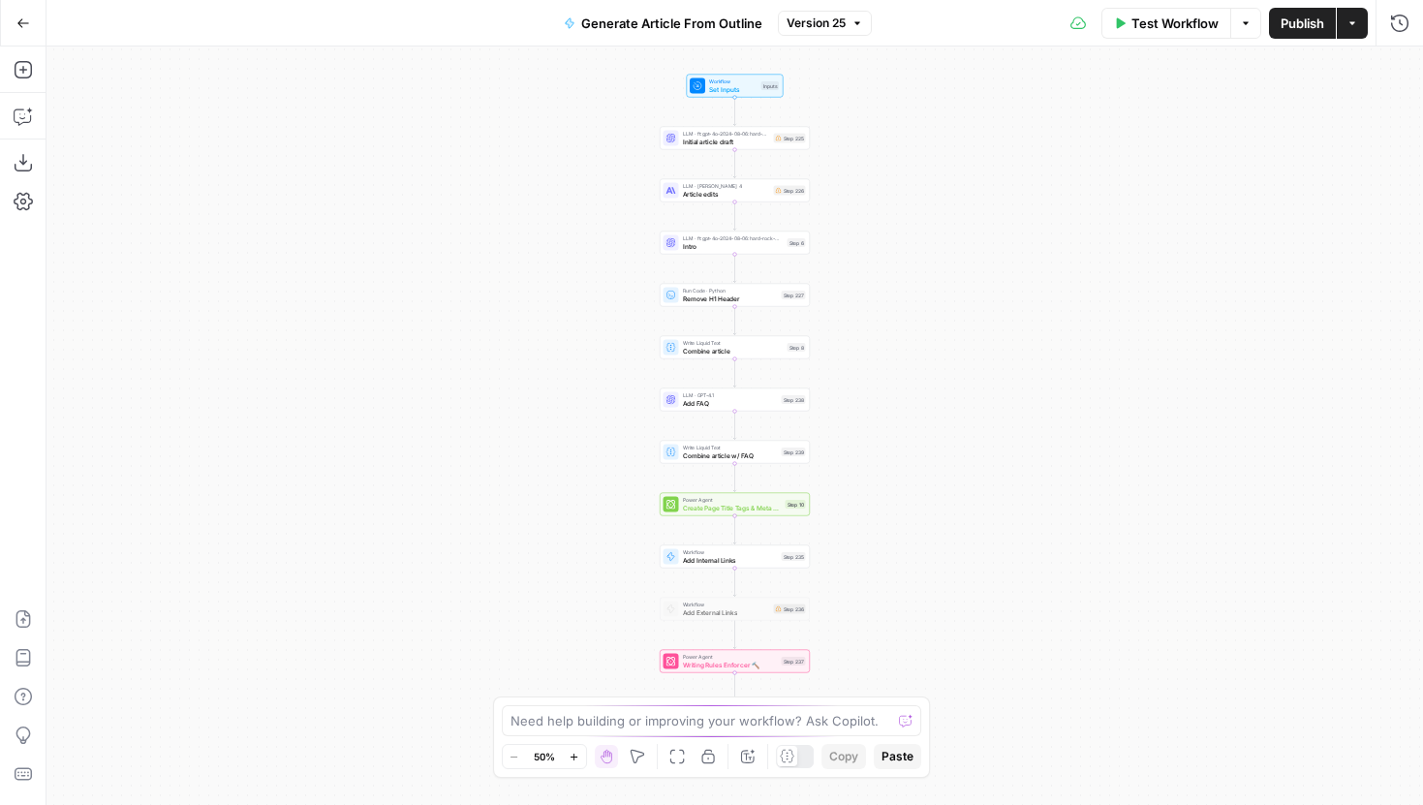
click at [822, 17] on span "Version 25" at bounding box center [816, 23] width 59 height 17
click at [838, 20] on span "Version 25" at bounding box center [816, 23] width 59 height 17
click at [770, 73] on div "Workflow Set Inputs Inputs LLM · ft:gpt-4o-2024-08-06:hard-rock-digital:nick-vo…" at bounding box center [734, 425] width 1376 height 758
click at [761, 89] on div "Inputs" at bounding box center [770, 85] width 18 height 9
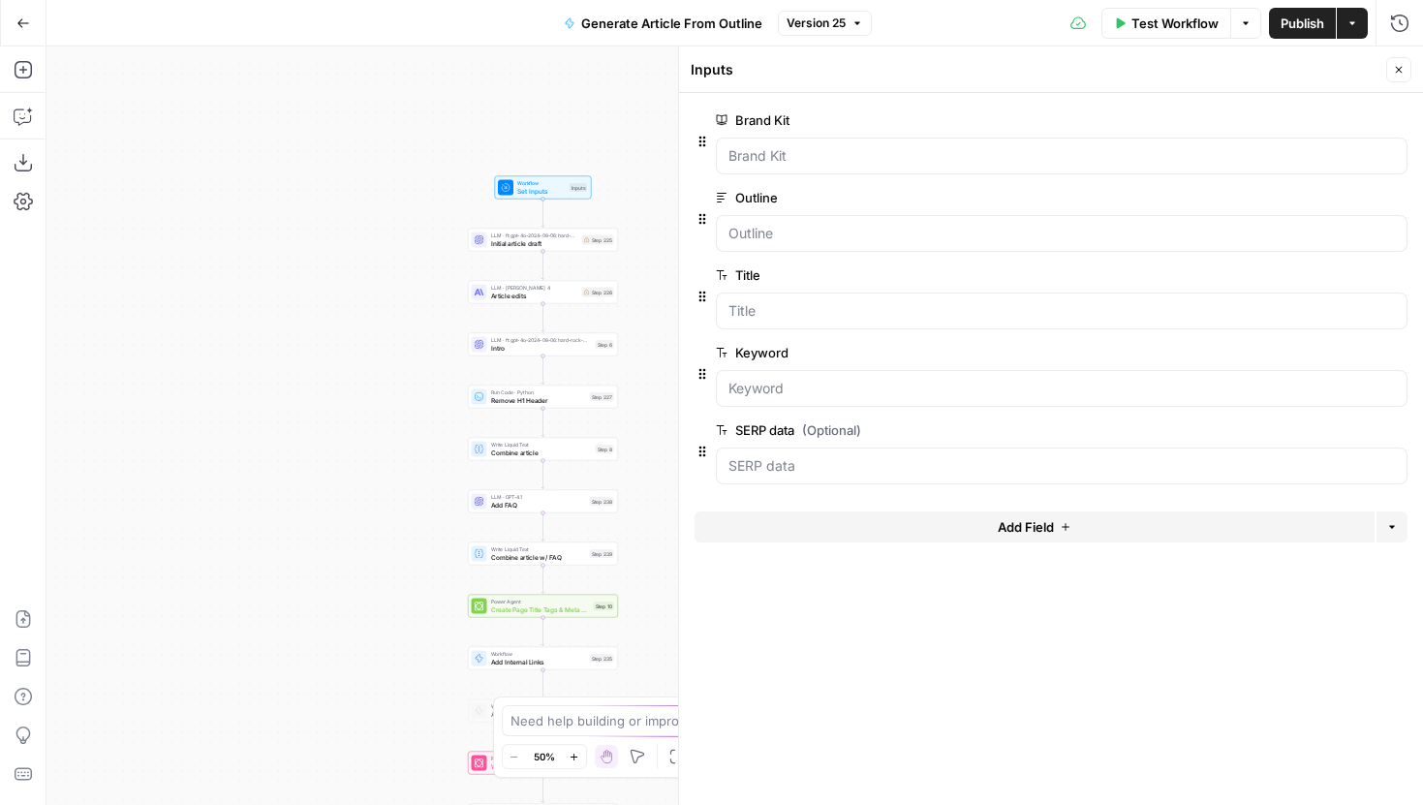
drag, startPoint x: 580, startPoint y: 222, endPoint x: 386, endPoint y: 324, distance: 219.3
click at [386, 324] on div "Workflow Set Inputs Inputs LLM · ft:gpt-4o-2024-08-06:hard-rock-digital:nick-vo…" at bounding box center [734, 425] width 1376 height 758
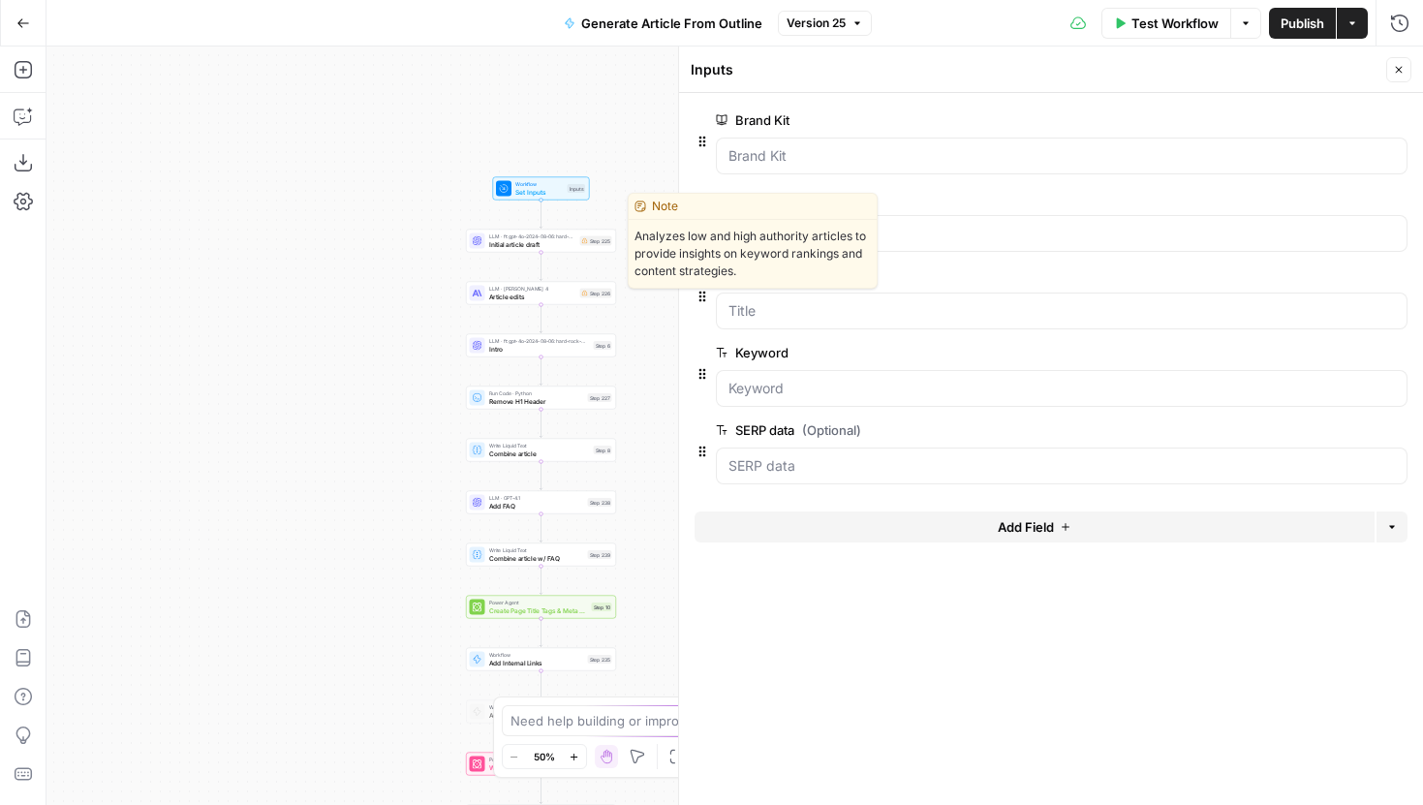
click at [566, 241] on span "Initial article draft" at bounding box center [532, 244] width 87 height 10
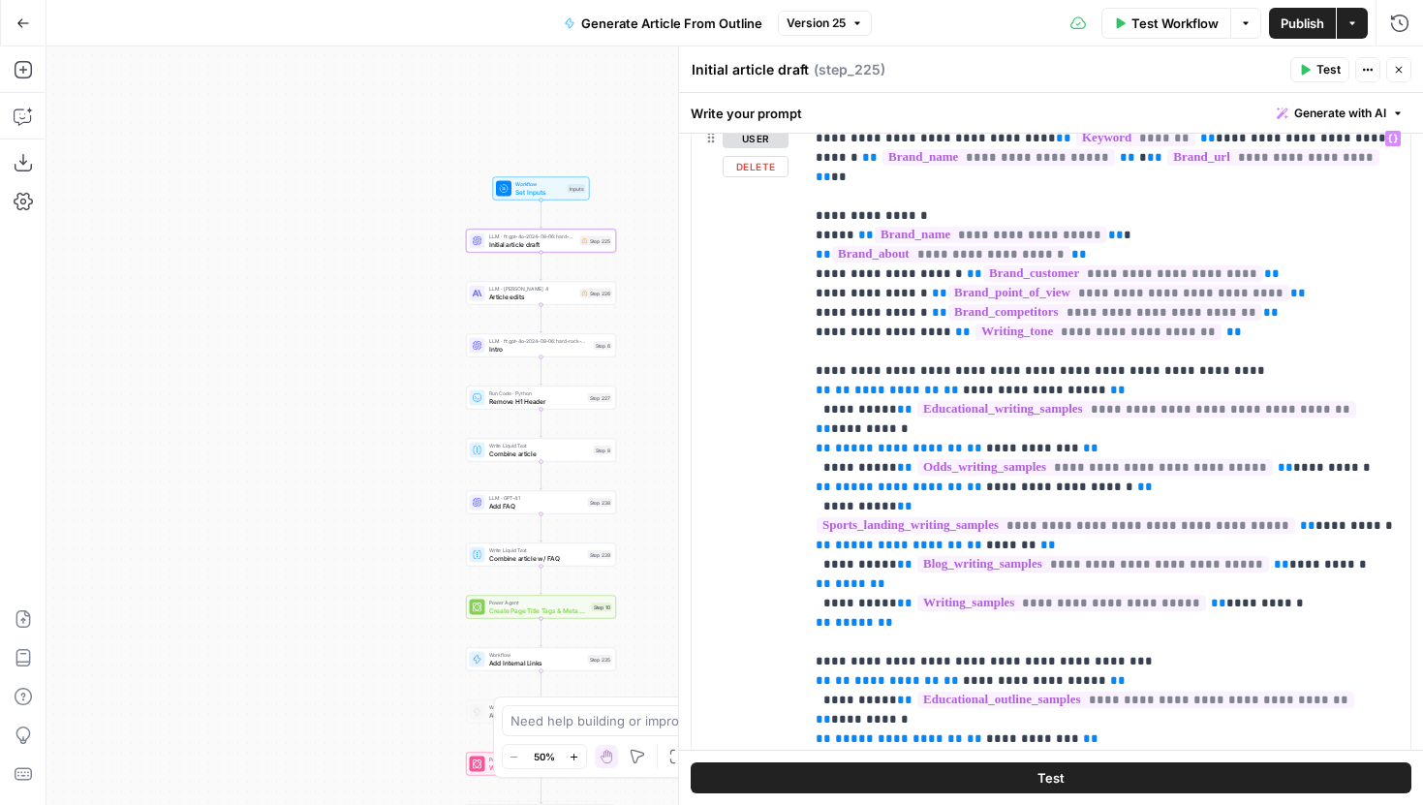
scroll to position [220, 0]
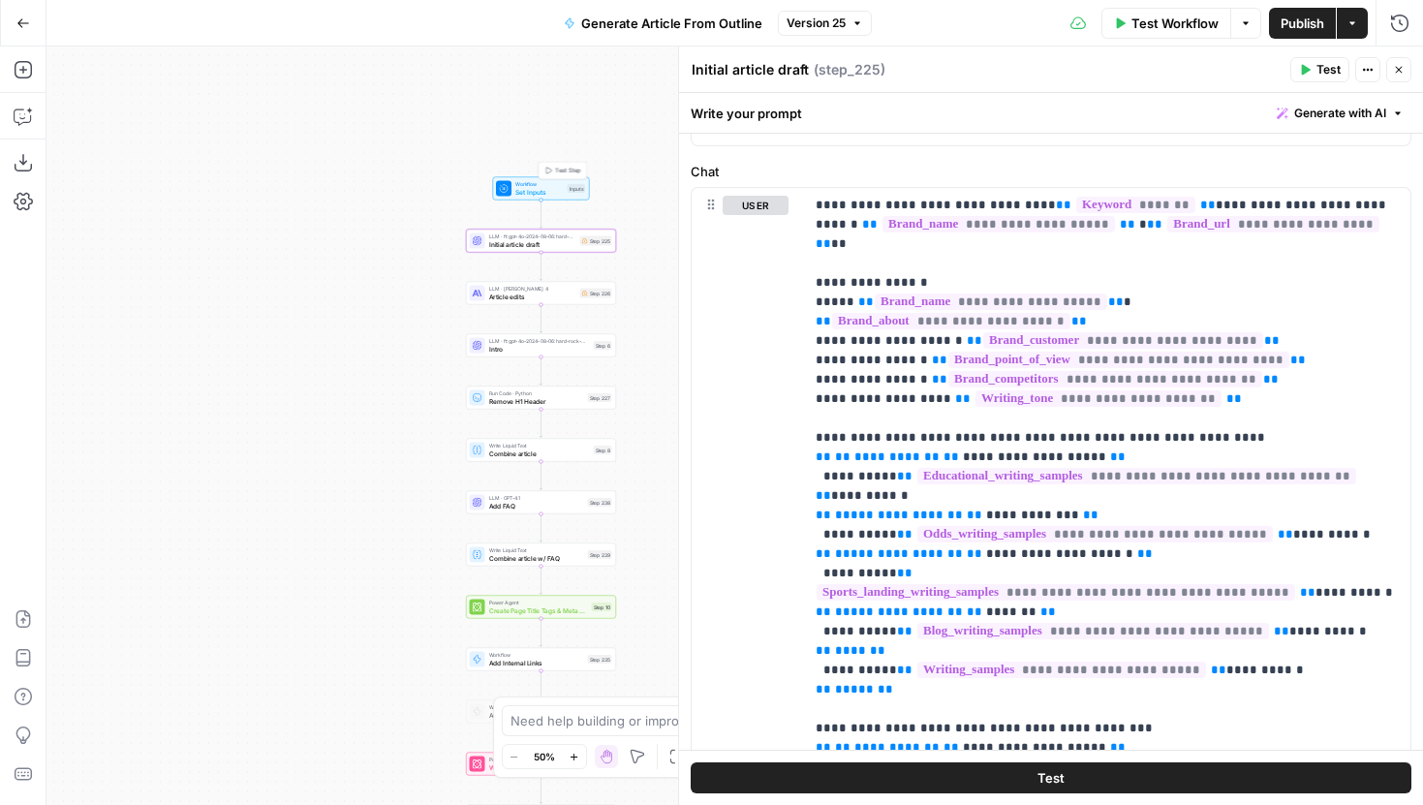
click at [549, 190] on span "Set Inputs" at bounding box center [539, 192] width 48 height 10
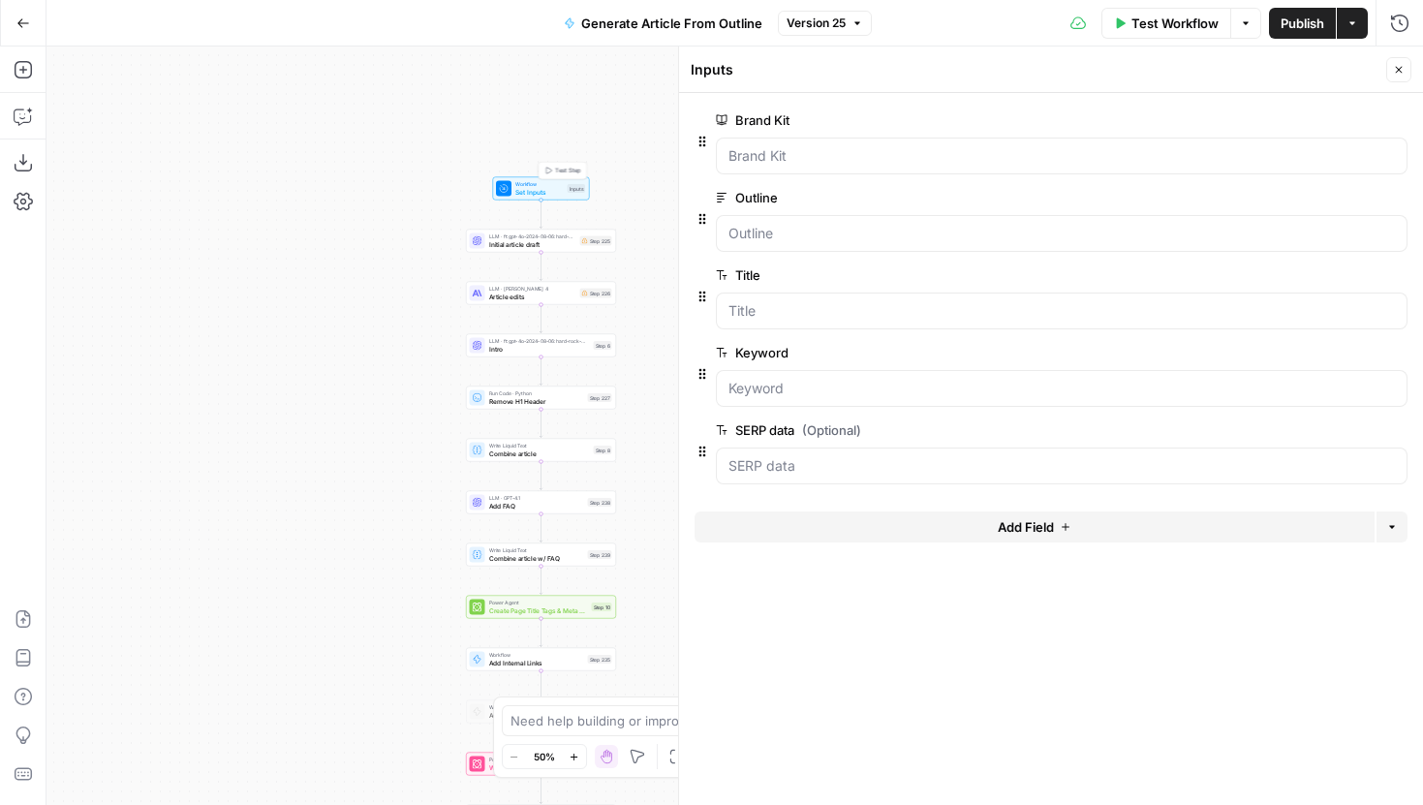
click at [536, 180] on span "Workflow" at bounding box center [539, 184] width 48 height 8
click at [984, 521] on button "Add Field" at bounding box center [1035, 526] width 680 height 31
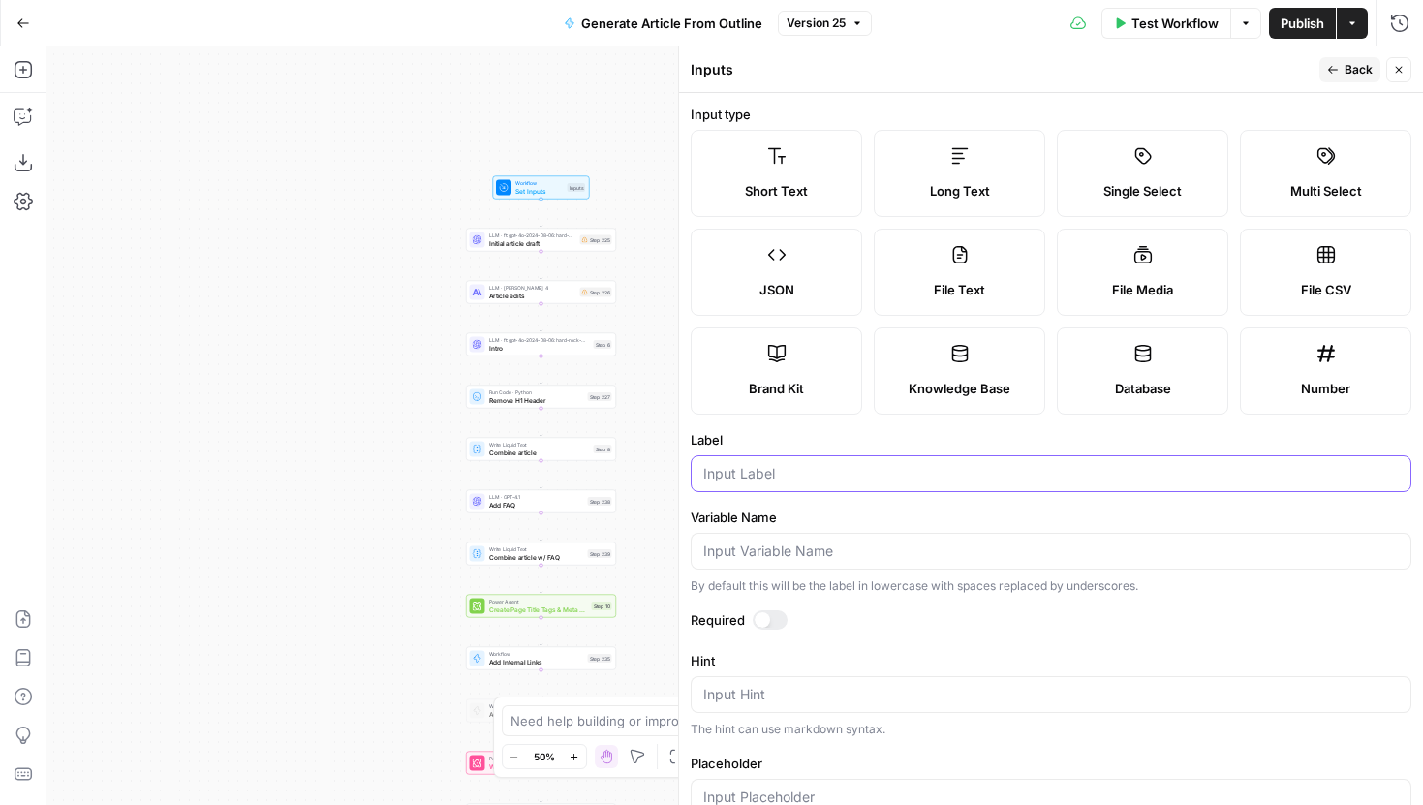
click at [847, 475] on input "Label" at bounding box center [1050, 473] width 695 height 19
type input "c"
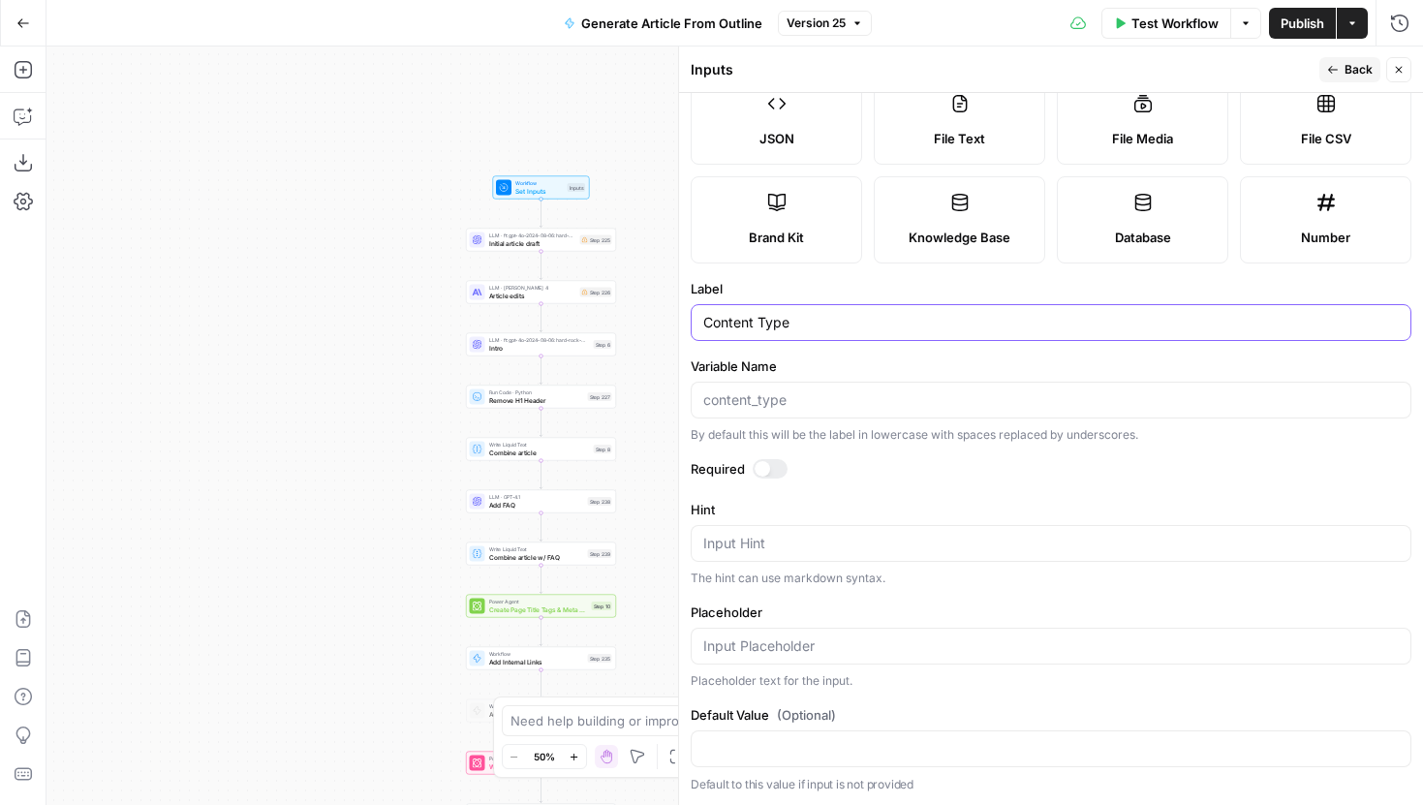
scroll to position [0, 0]
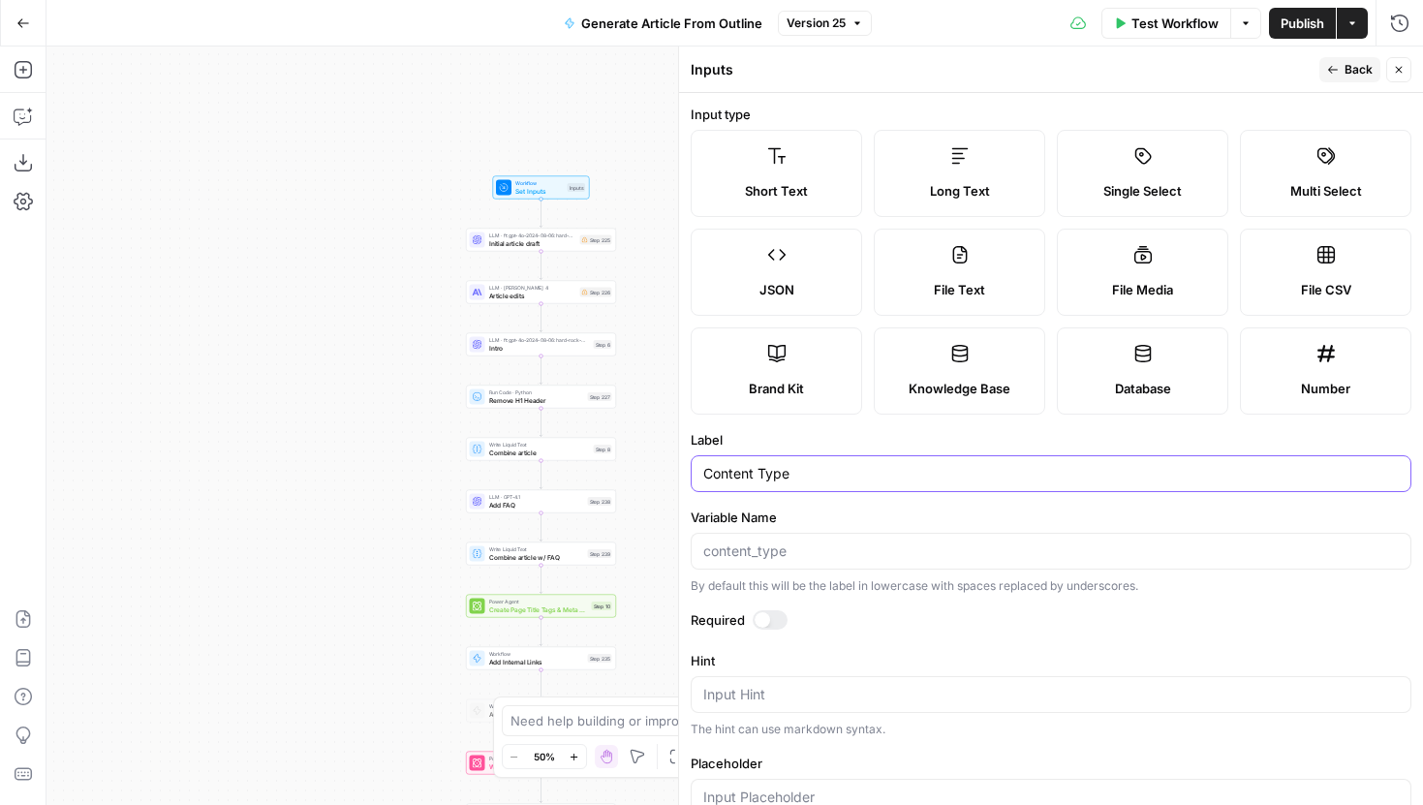
type input "Content Type"
click at [1356, 69] on span "Back" at bounding box center [1358, 69] width 28 height 17
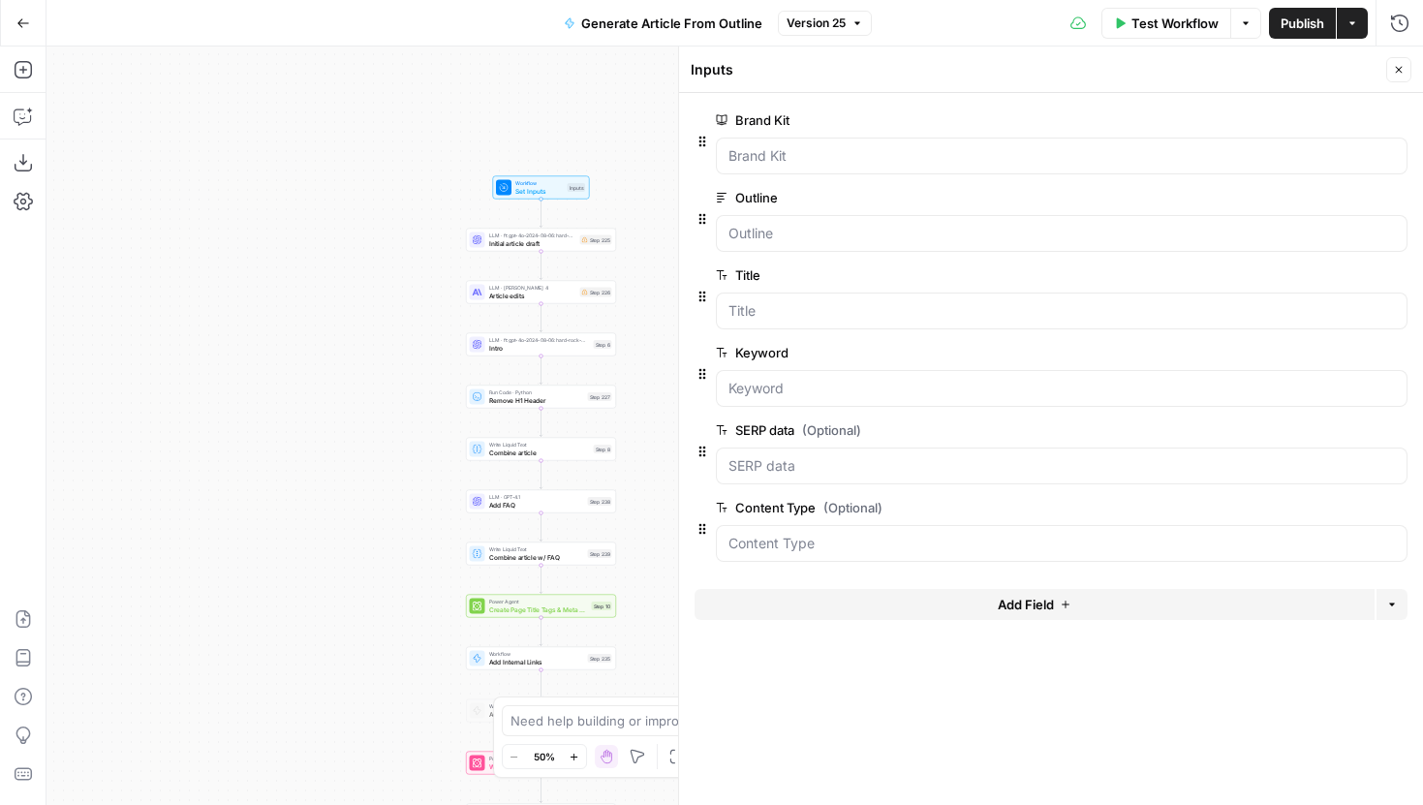
click at [831, 23] on span "Version 25" at bounding box center [816, 23] width 59 height 17
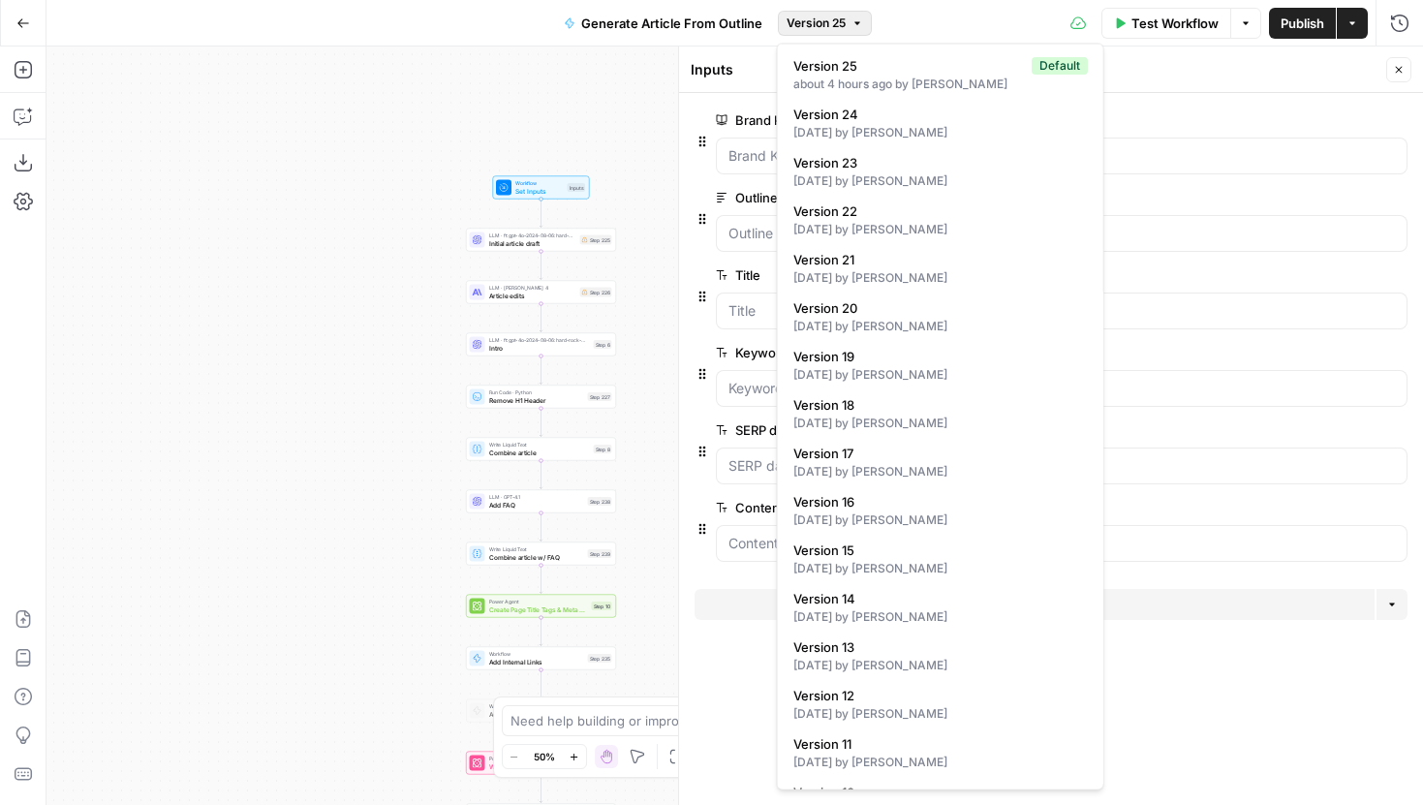
click at [1234, 66] on div "Inputs" at bounding box center [1036, 69] width 690 height 19
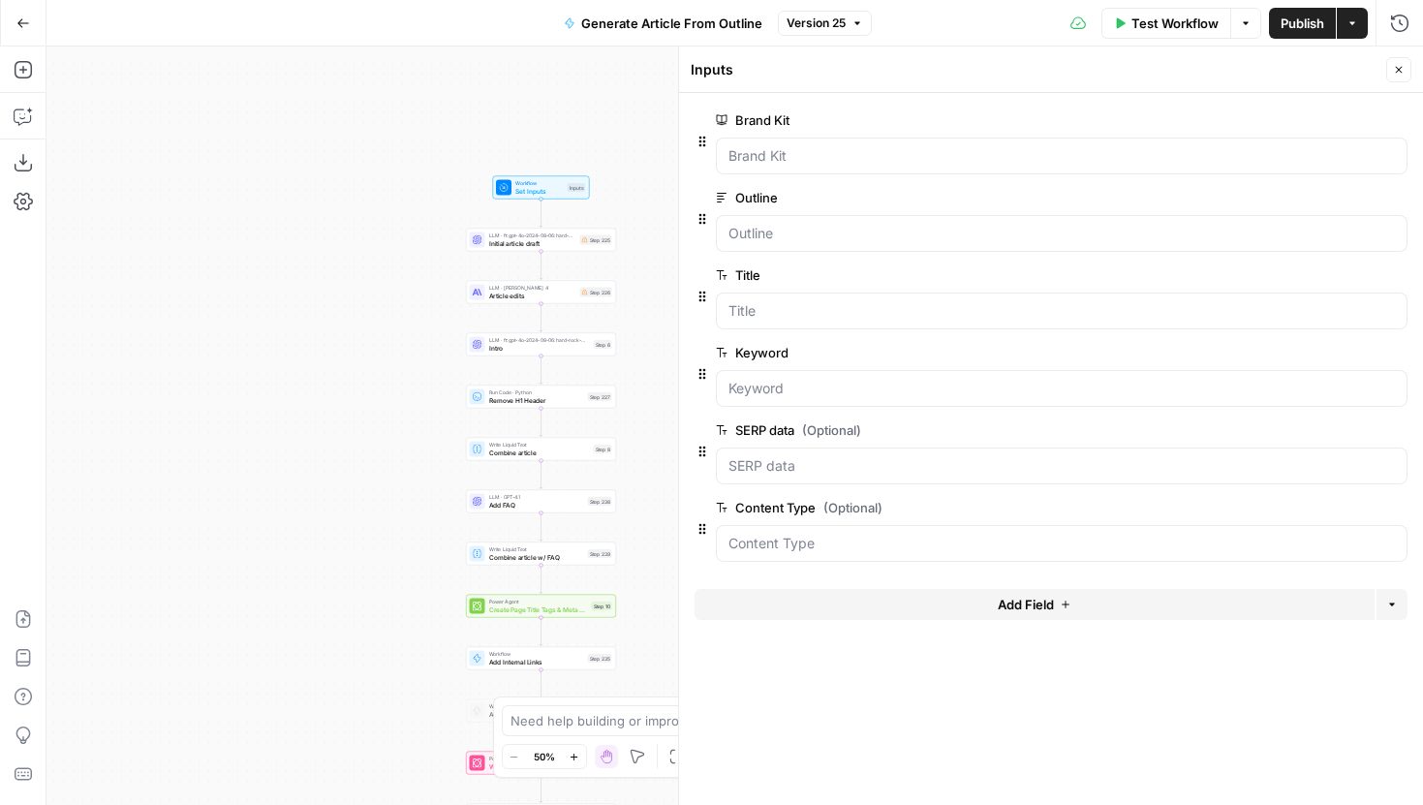
click at [1283, 26] on span "Publish" at bounding box center [1303, 23] width 44 height 19
click at [541, 248] on div "LLM · ft:gpt-4o-2024-08-06:hard-rock-digital:nick-voice:C6PtFN2I Initial articl…" at bounding box center [541, 240] width 150 height 23
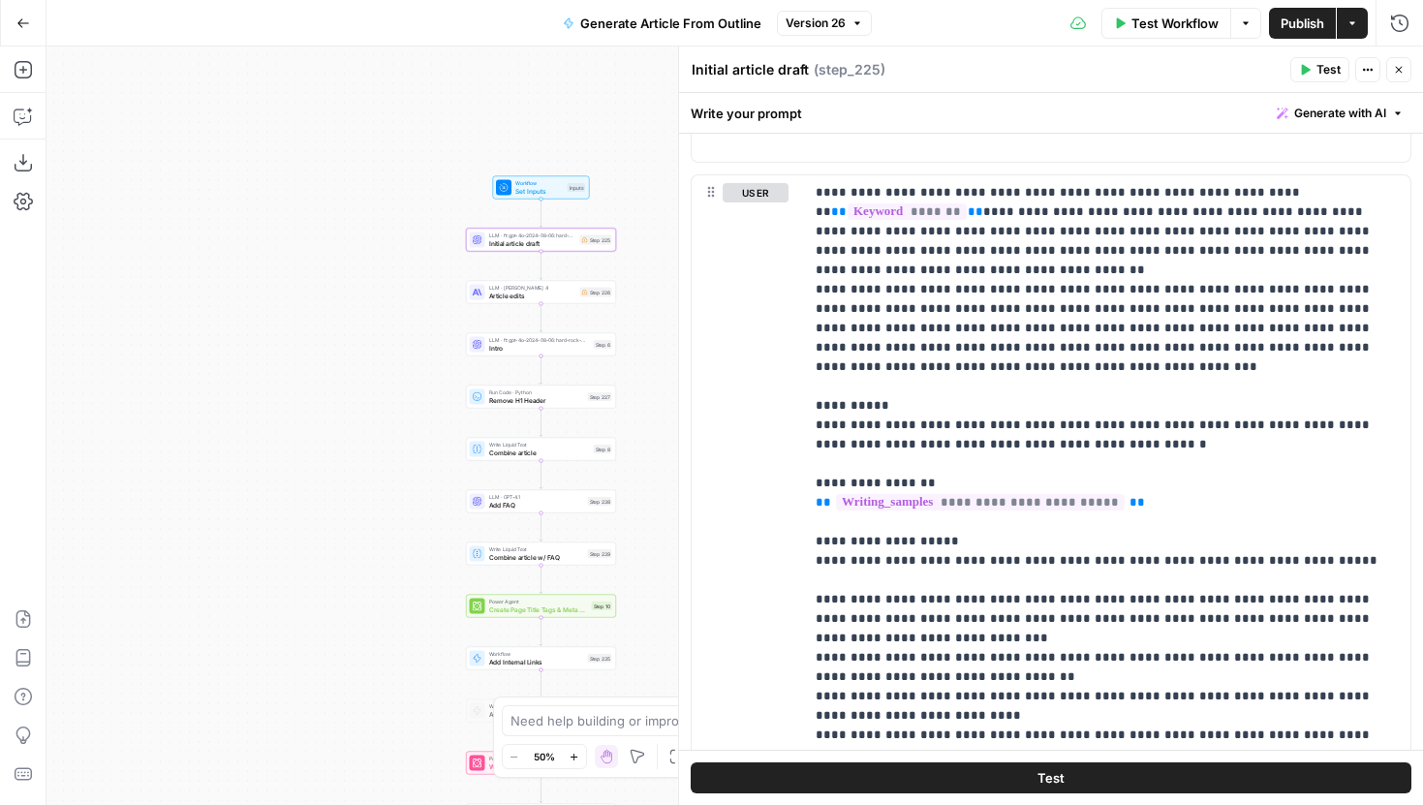
scroll to position [1409, 0]
